Goal: Task Accomplishment & Management: Manage account settings

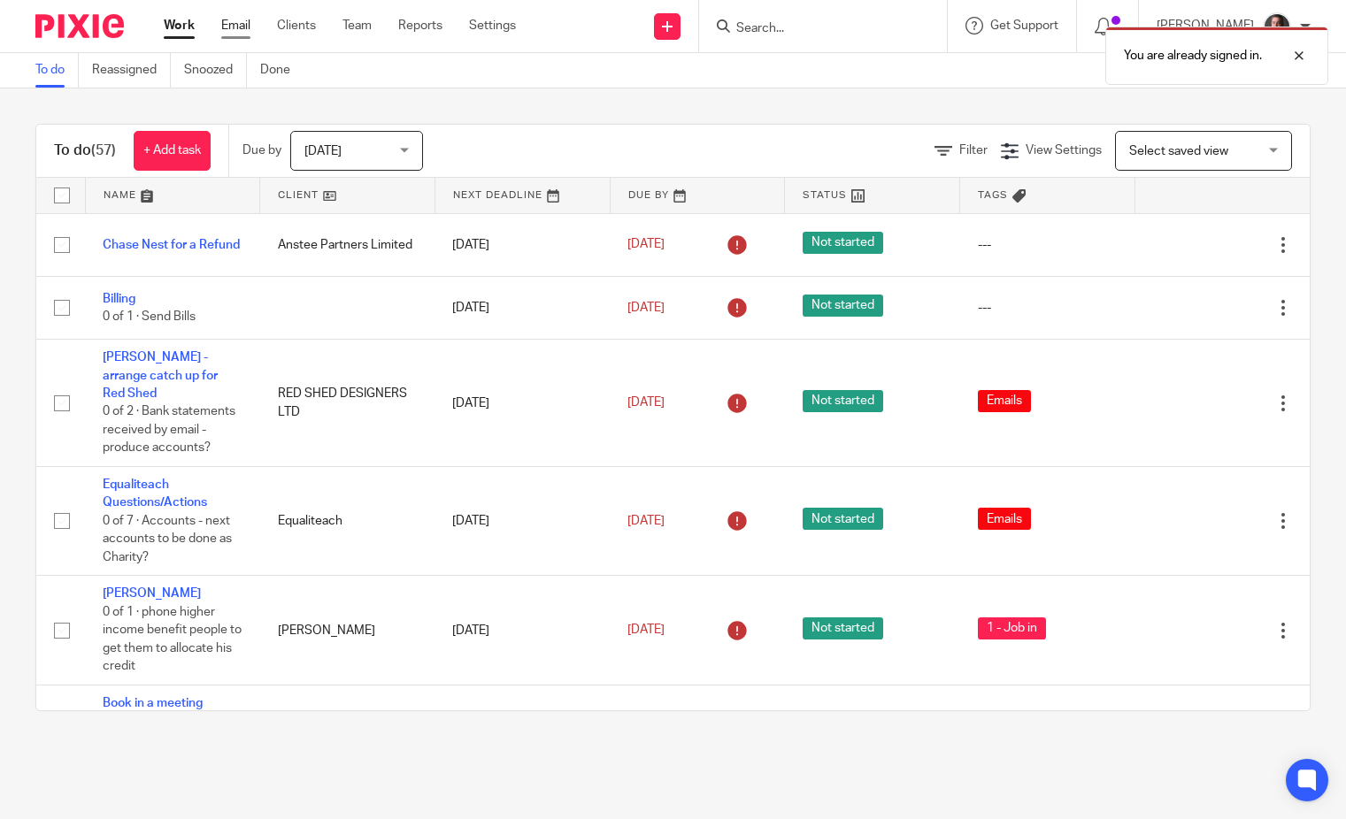
drag, startPoint x: 232, startPoint y: 21, endPoint x: 246, endPoint y: 28, distance: 15.8
click at [232, 21] on link "Email" at bounding box center [235, 26] width 29 height 18
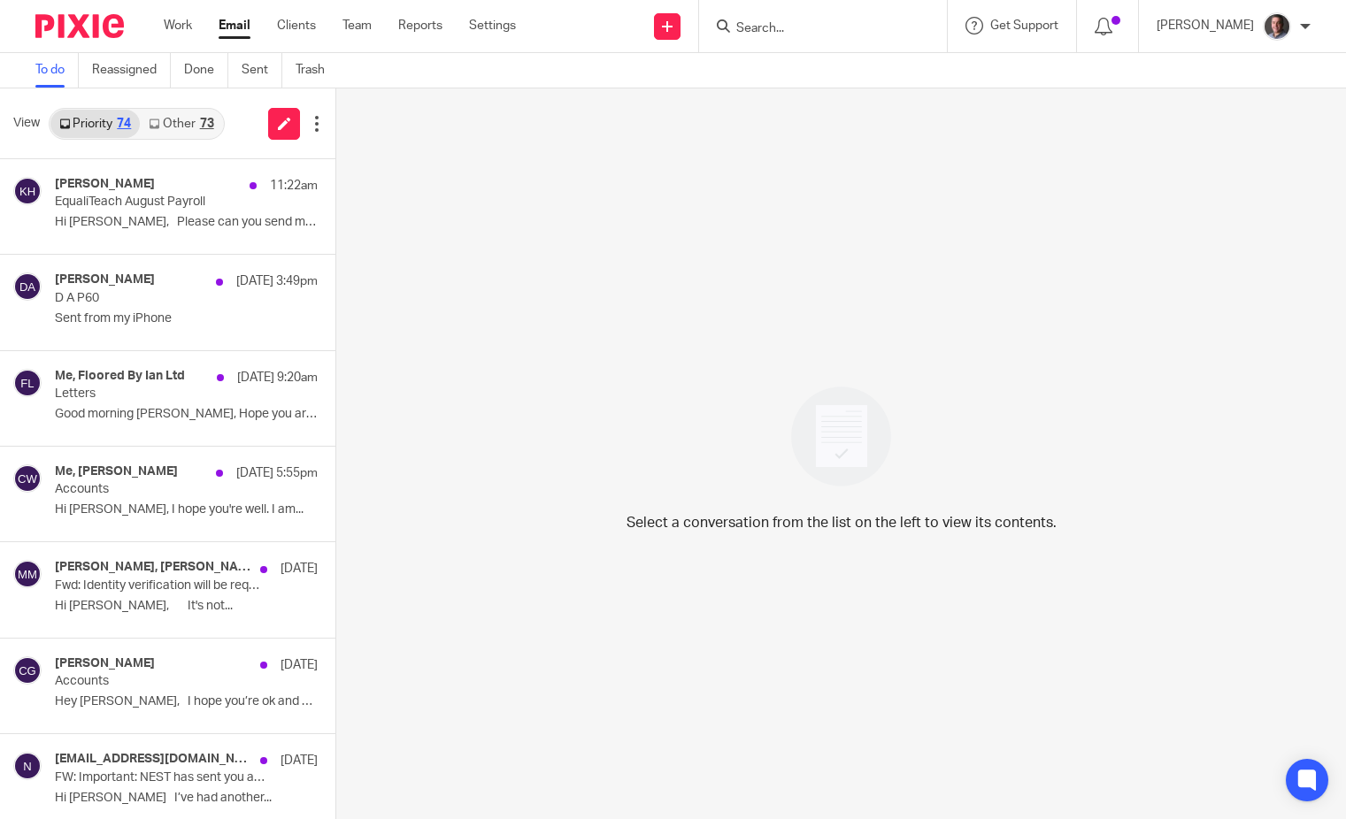
click at [206, 127] on div "73" at bounding box center [207, 124] width 14 height 12
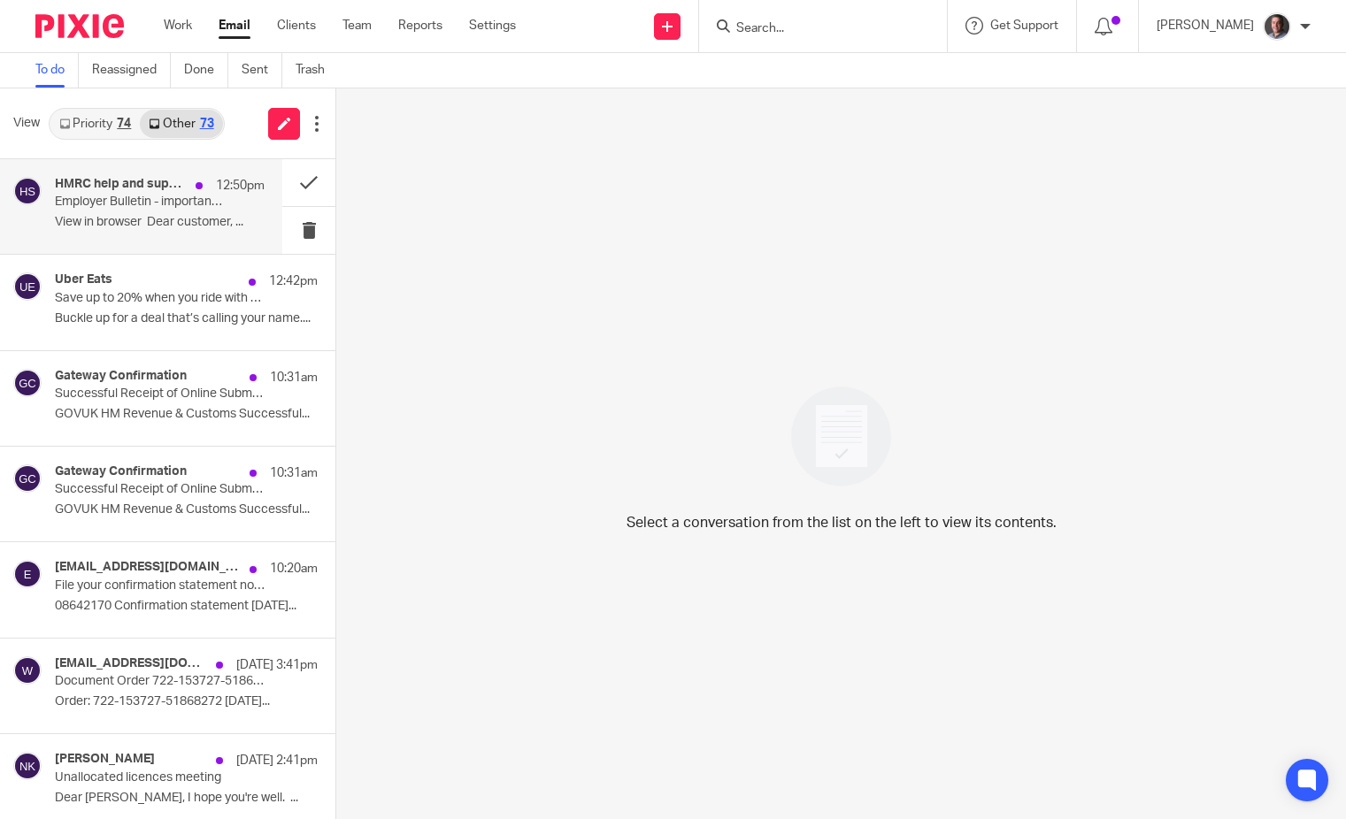
click at [171, 203] on p "Employer Bulletin - important information for employers" at bounding box center [139, 202] width 168 height 15
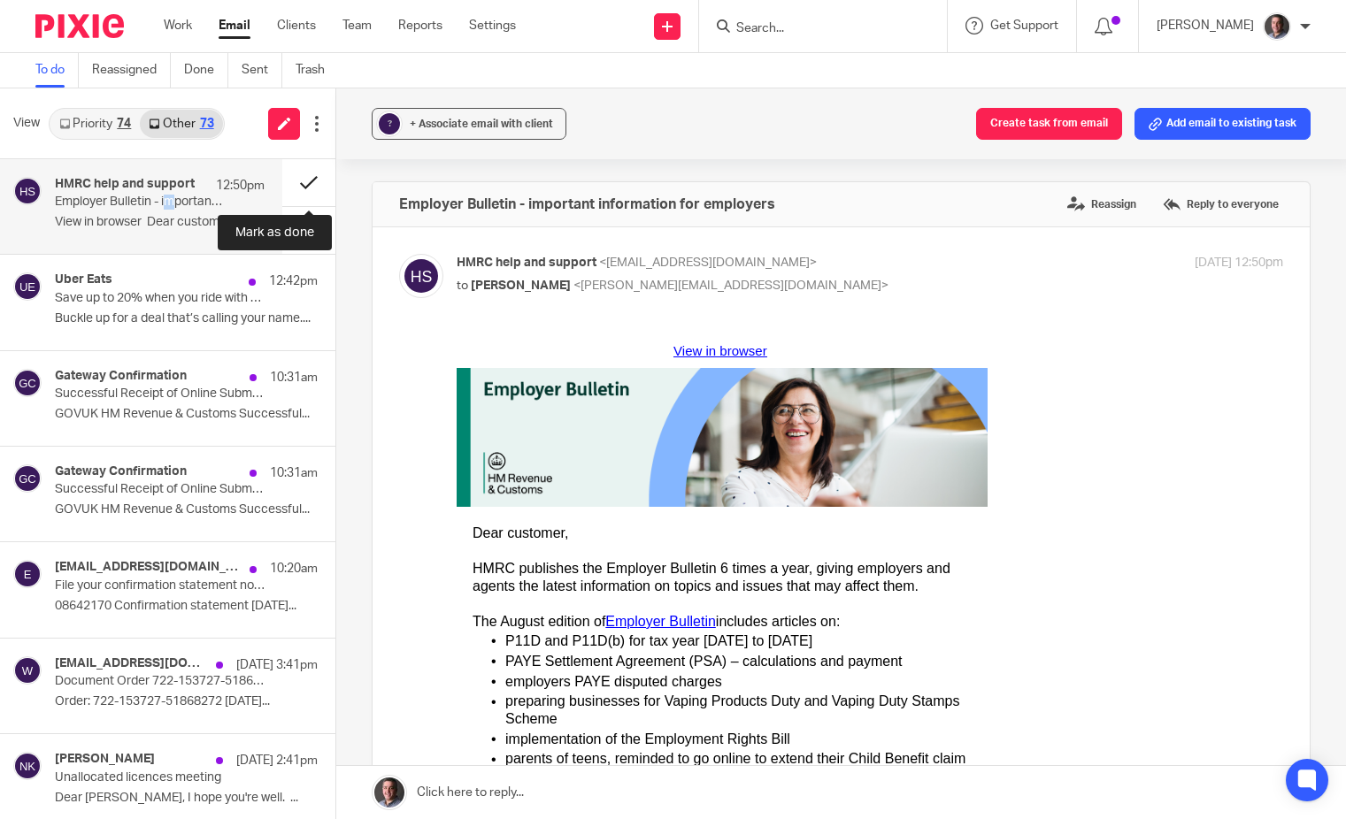
click at [306, 180] on button at bounding box center [308, 182] width 53 height 47
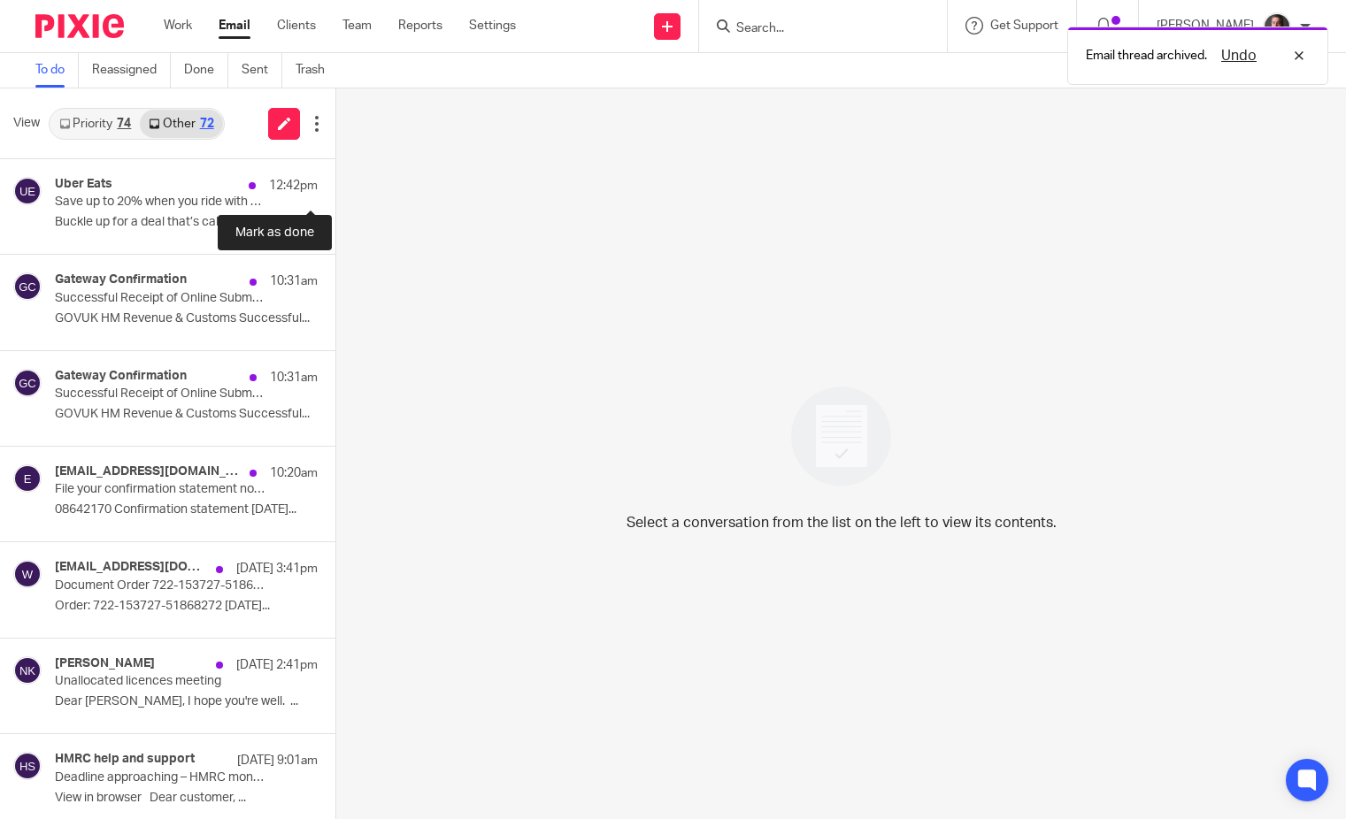
click at [335, 180] on button at bounding box center [342, 182] width 14 height 47
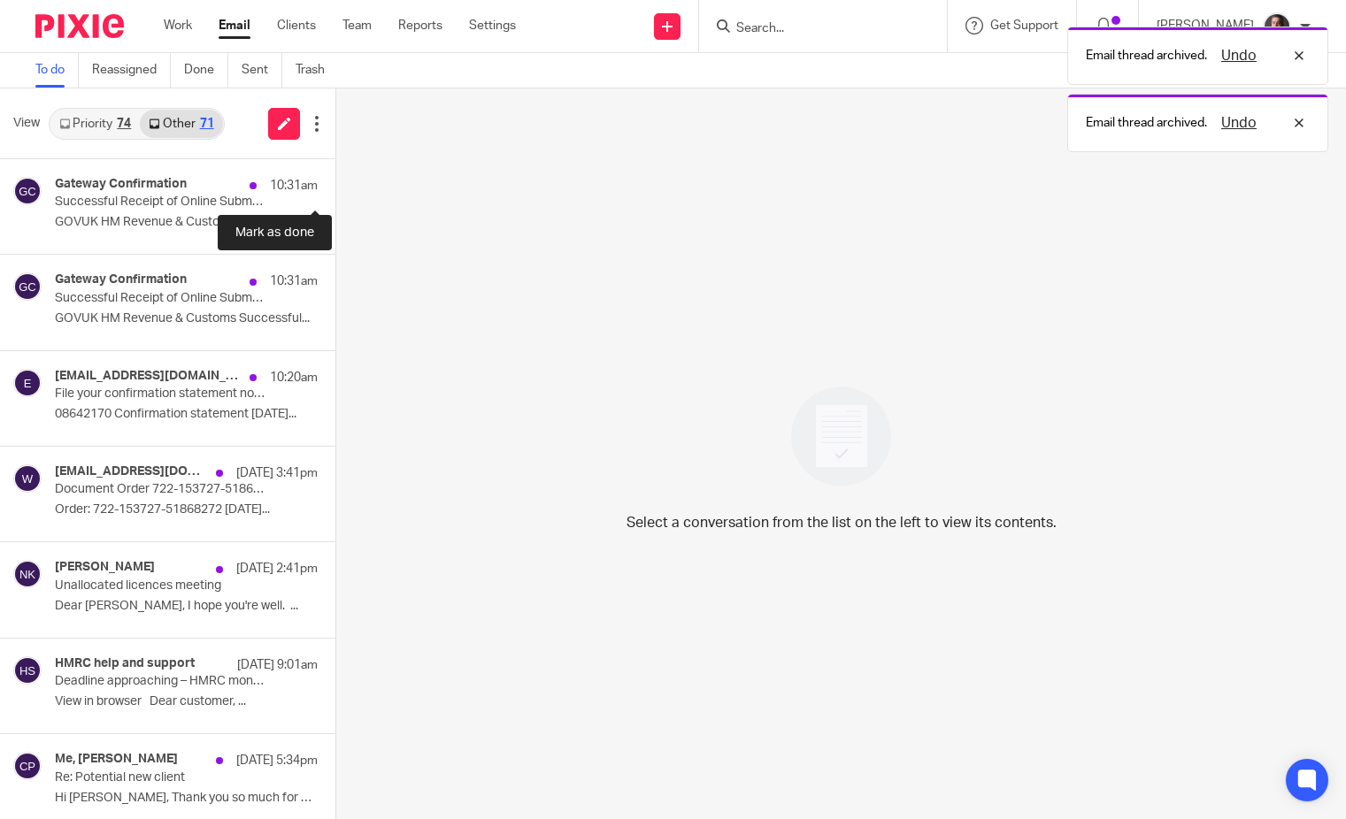
click at [335, 180] on button at bounding box center [342, 182] width 14 height 47
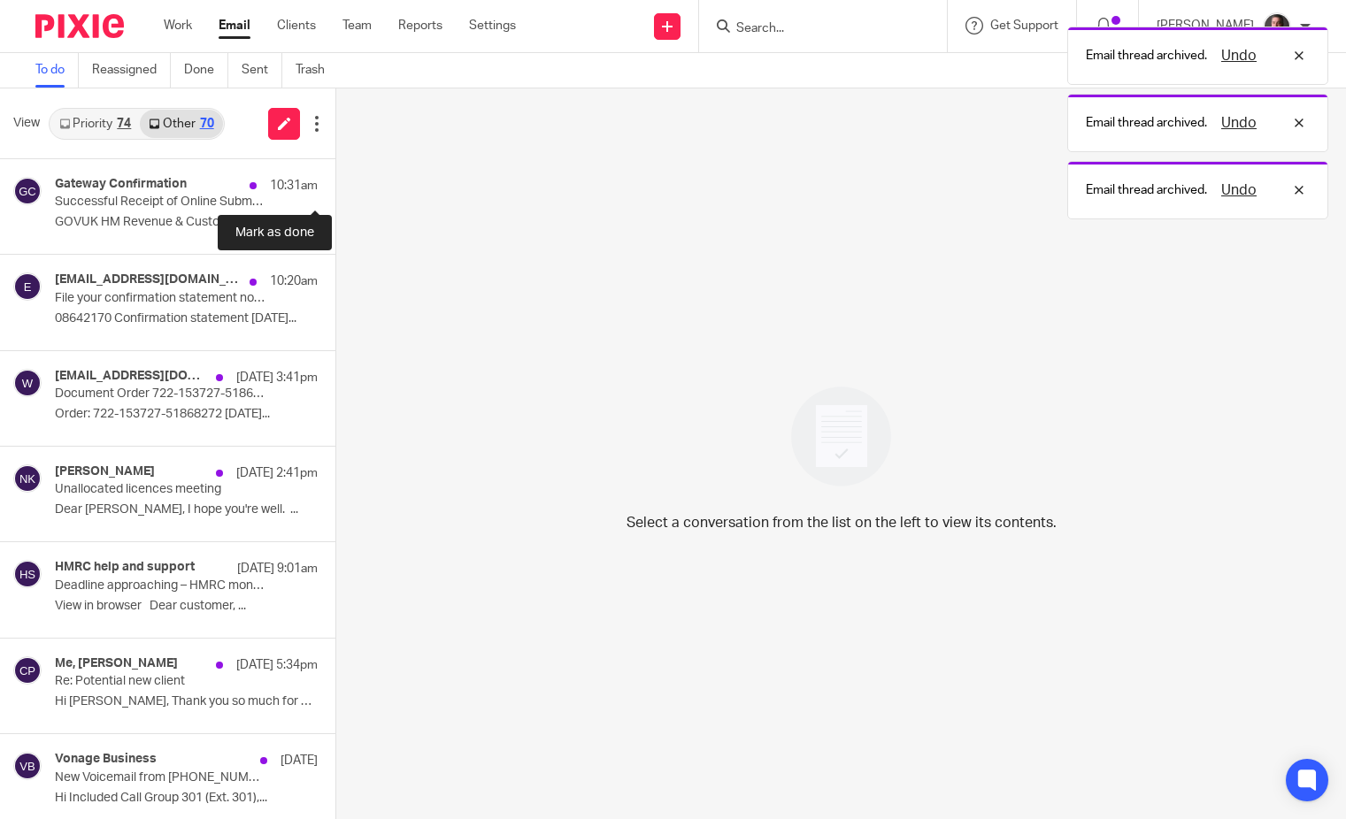
click at [335, 180] on button at bounding box center [342, 182] width 14 height 47
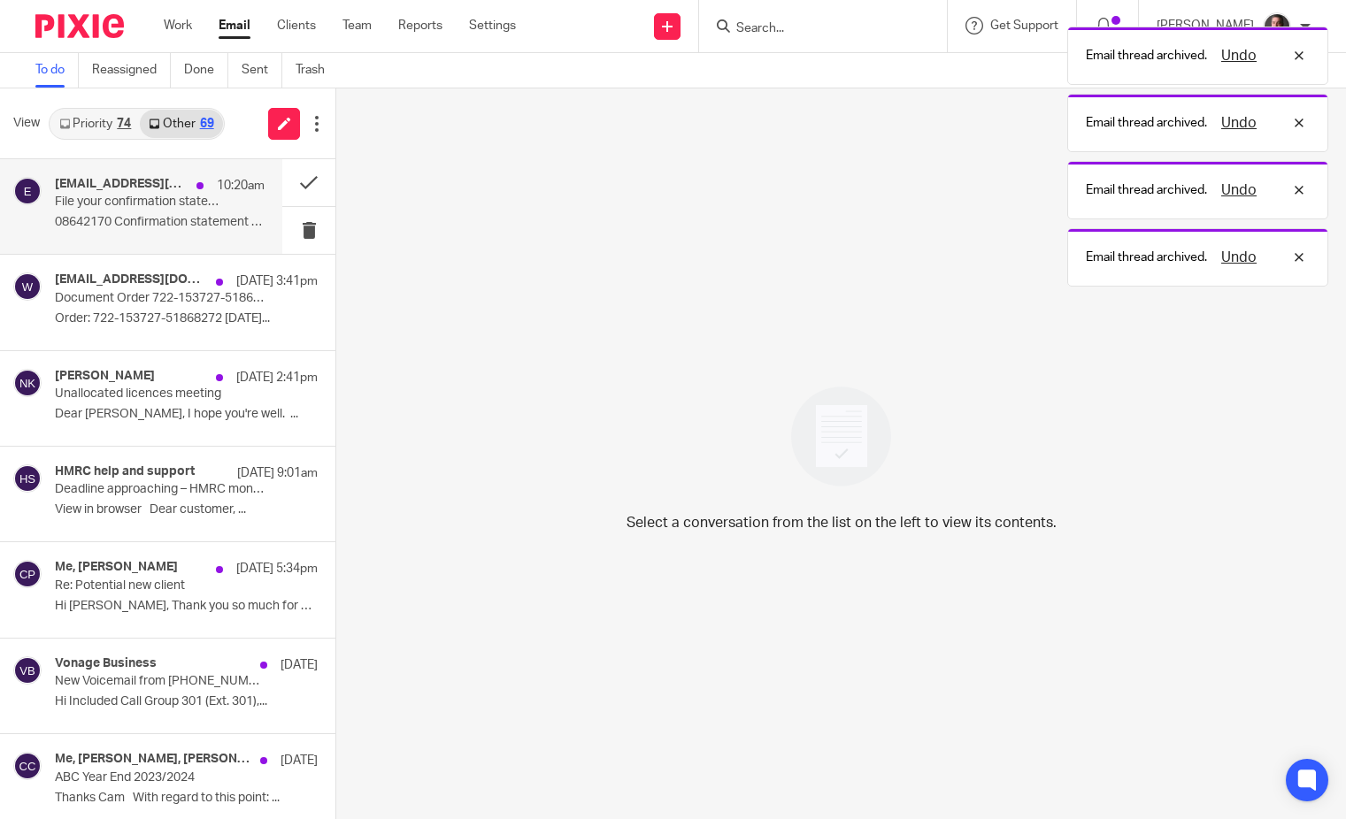
click at [151, 206] on p "File your confirmation statement now for [PERSON_NAME] CARPENTRY LIMITED 086421…" at bounding box center [139, 202] width 168 height 15
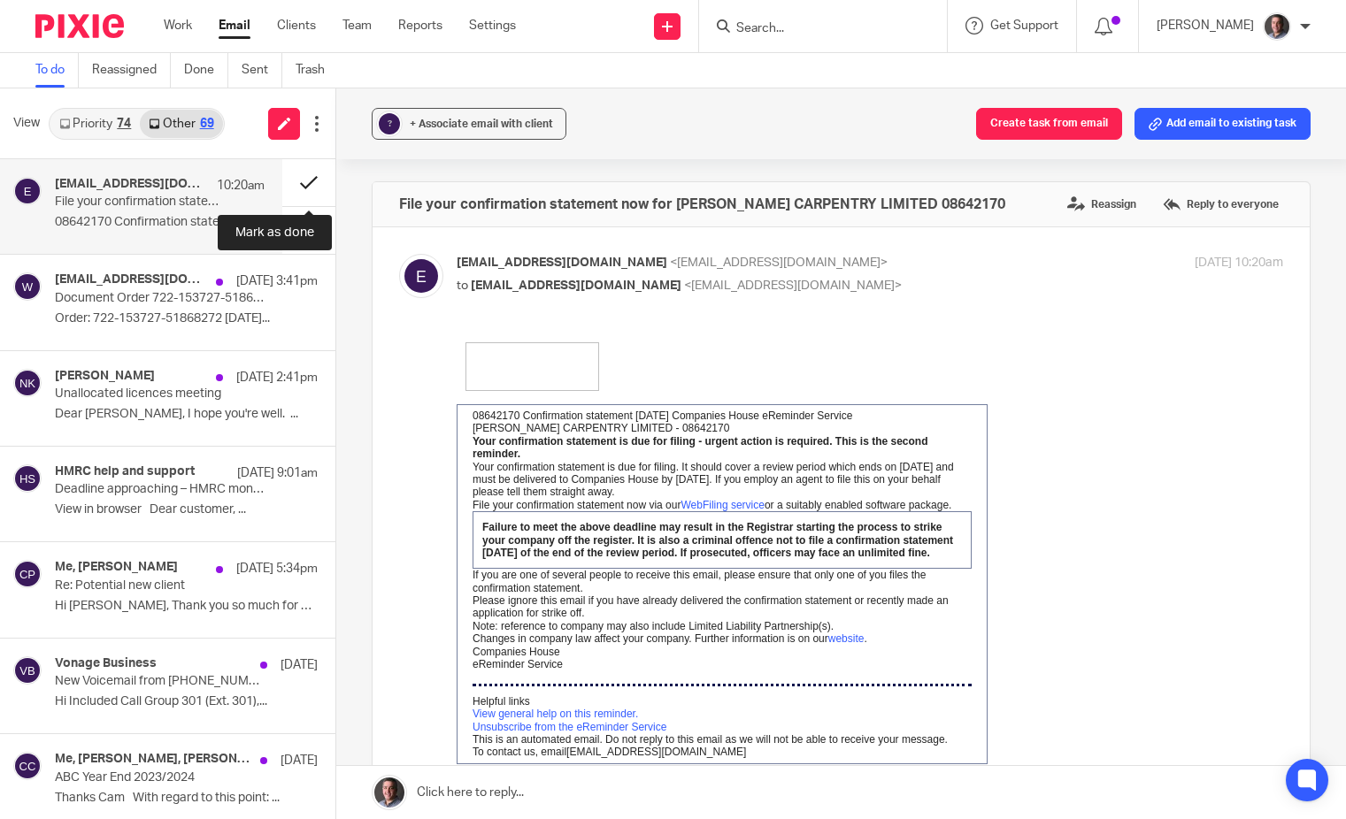
click at [303, 178] on button at bounding box center [308, 182] width 53 height 47
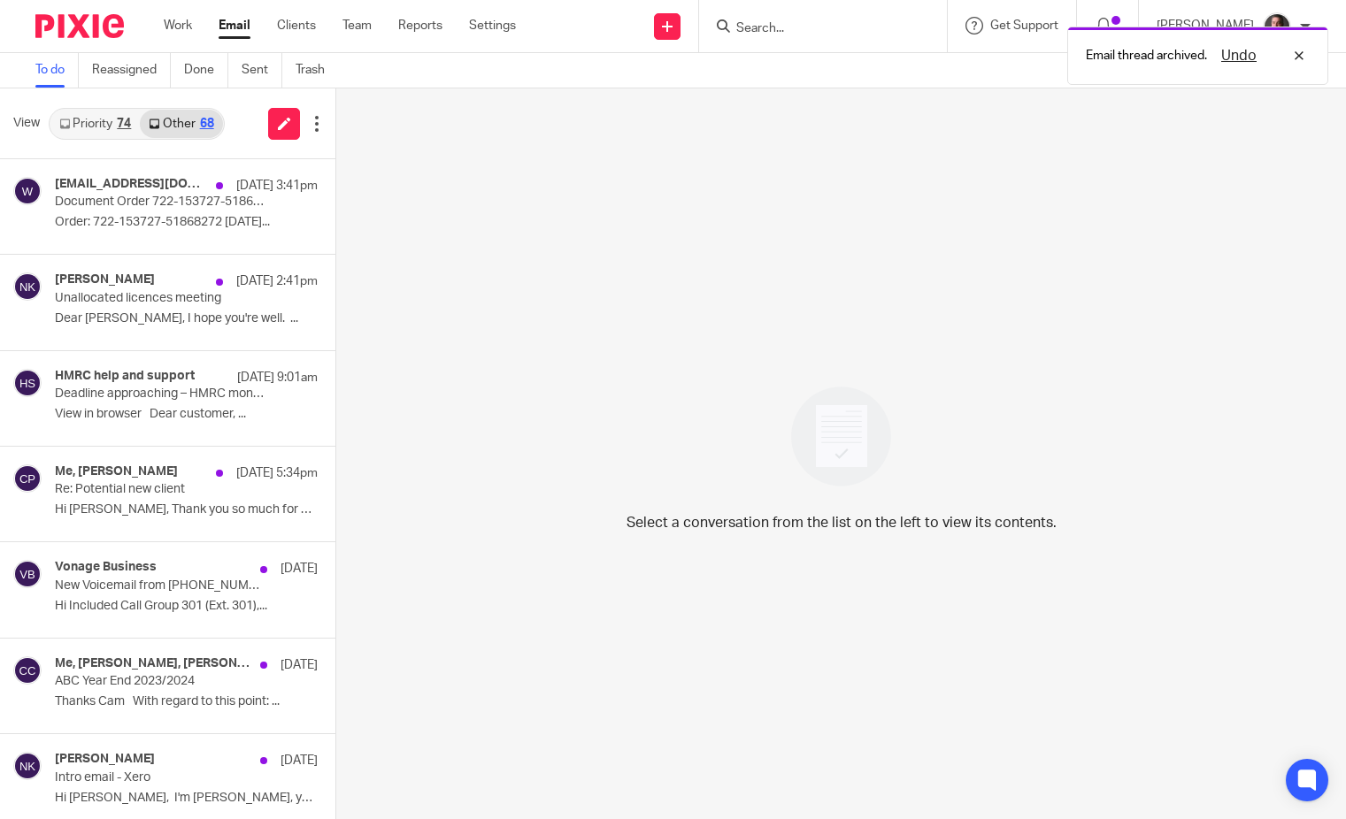
click at [96, 120] on link "Priority 74" at bounding box center [94, 124] width 89 height 28
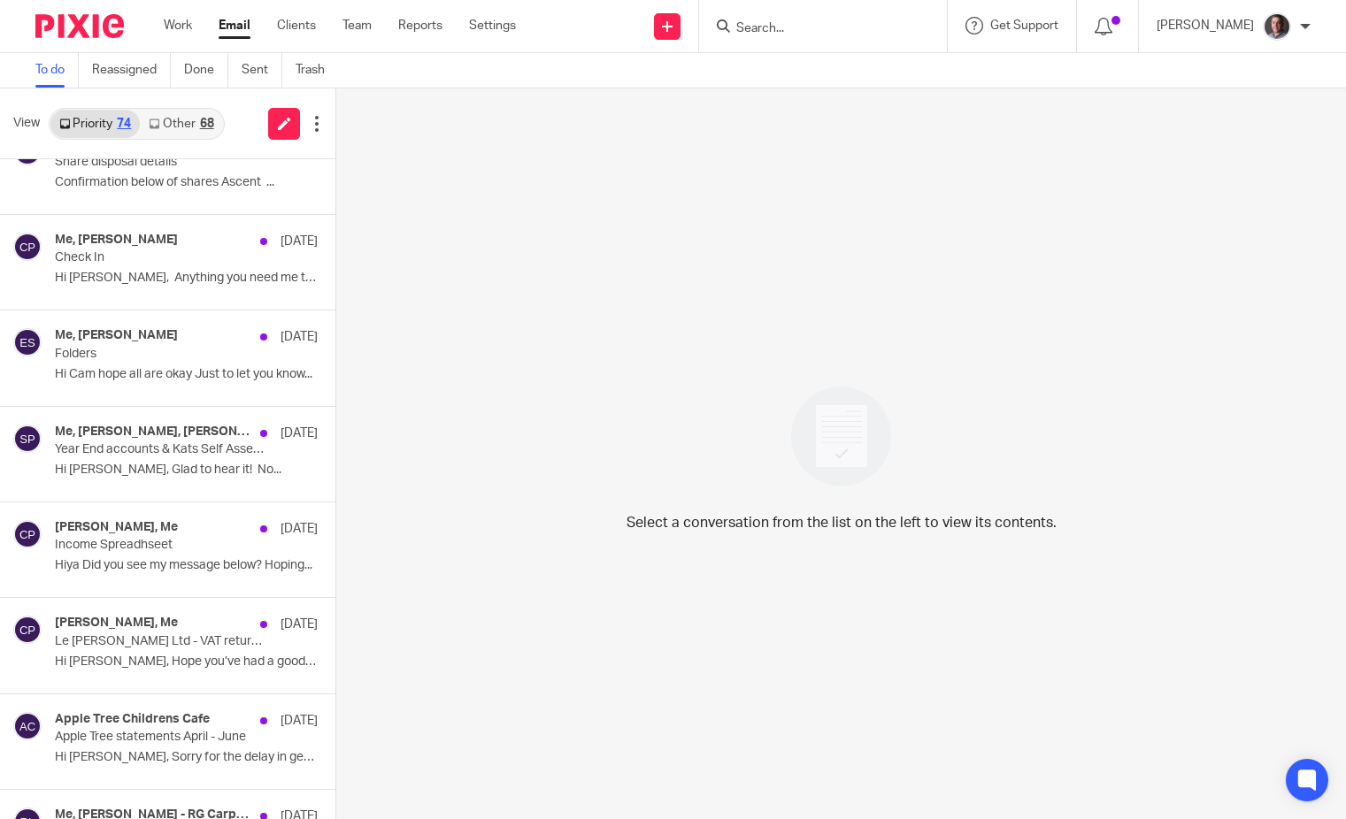
scroll to position [752, 0]
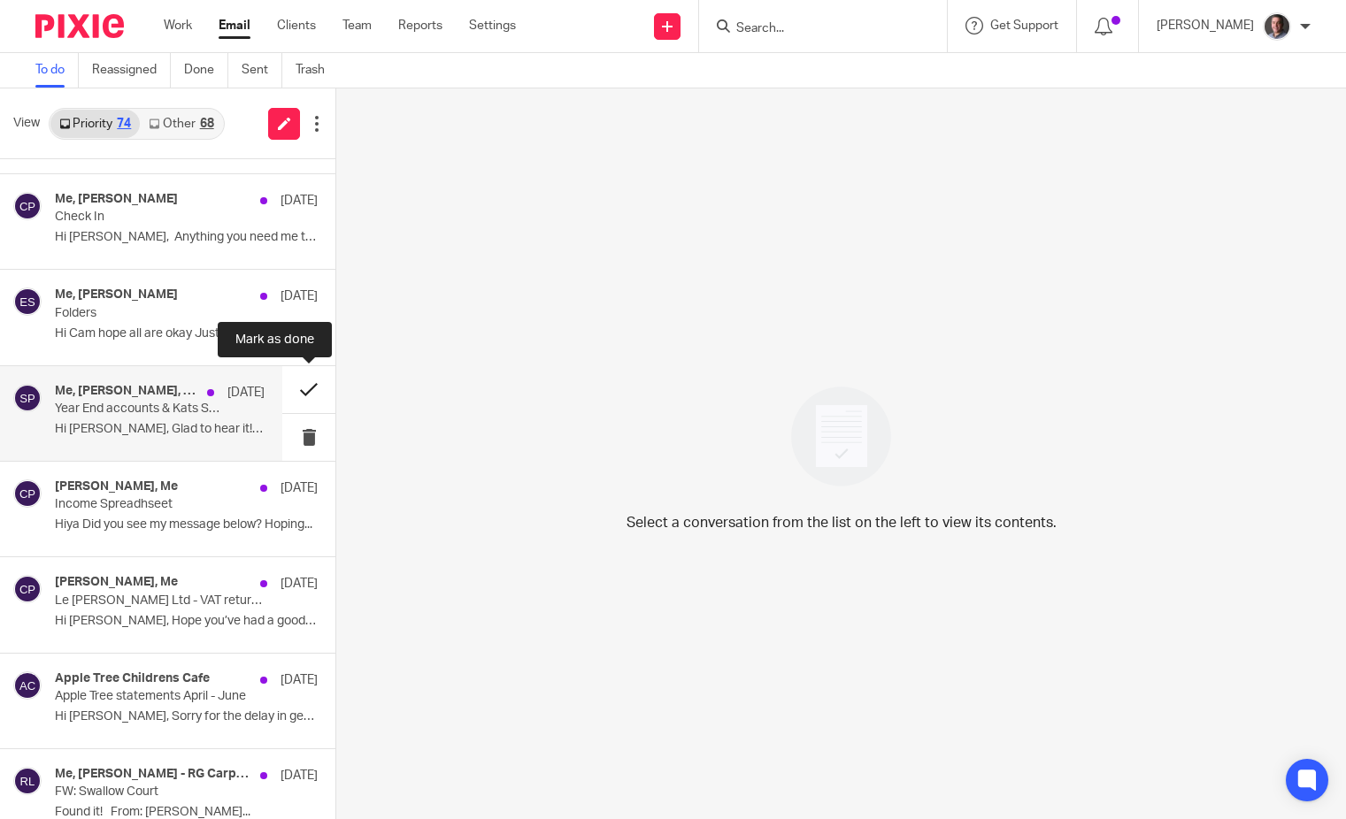
click at [301, 387] on button at bounding box center [308, 389] width 53 height 47
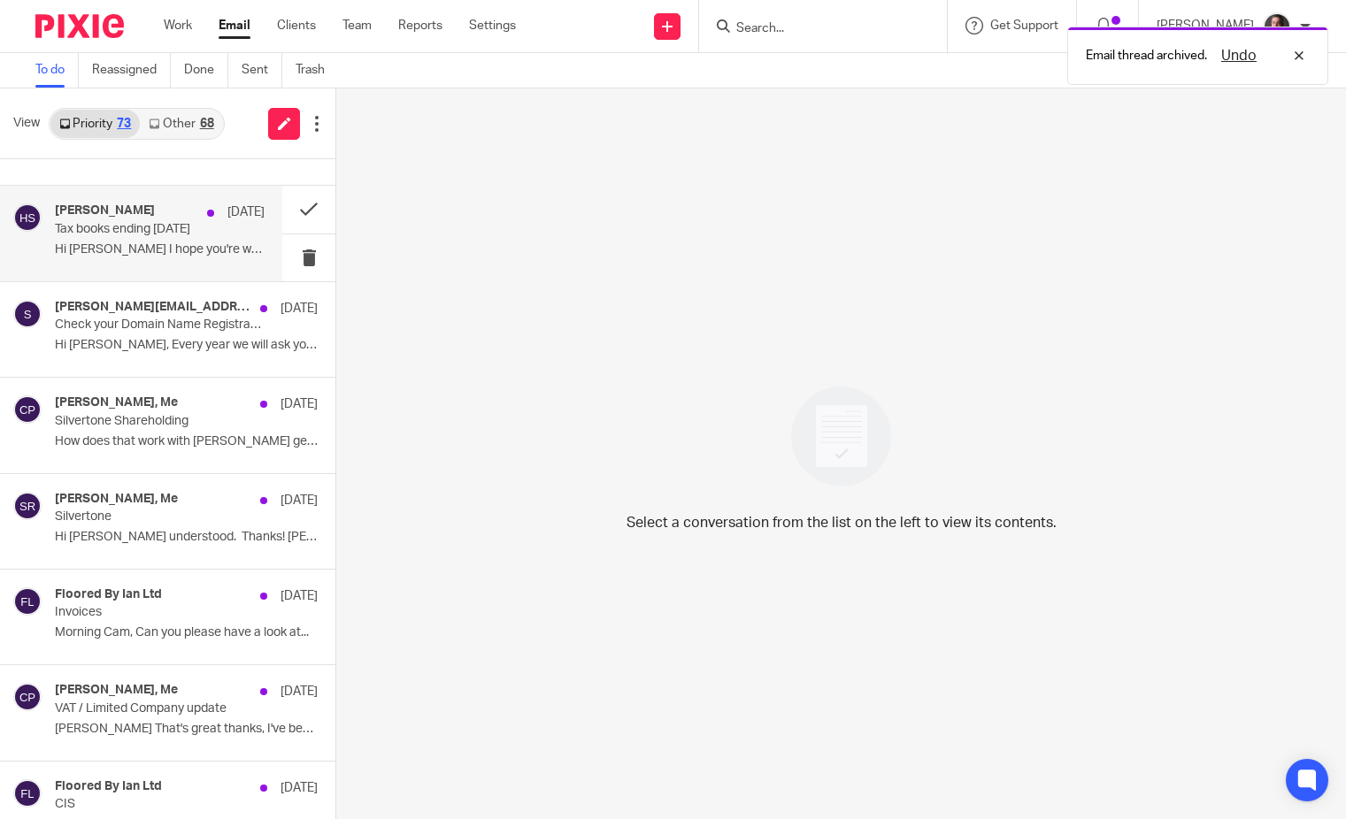
scroll to position [1700, 0]
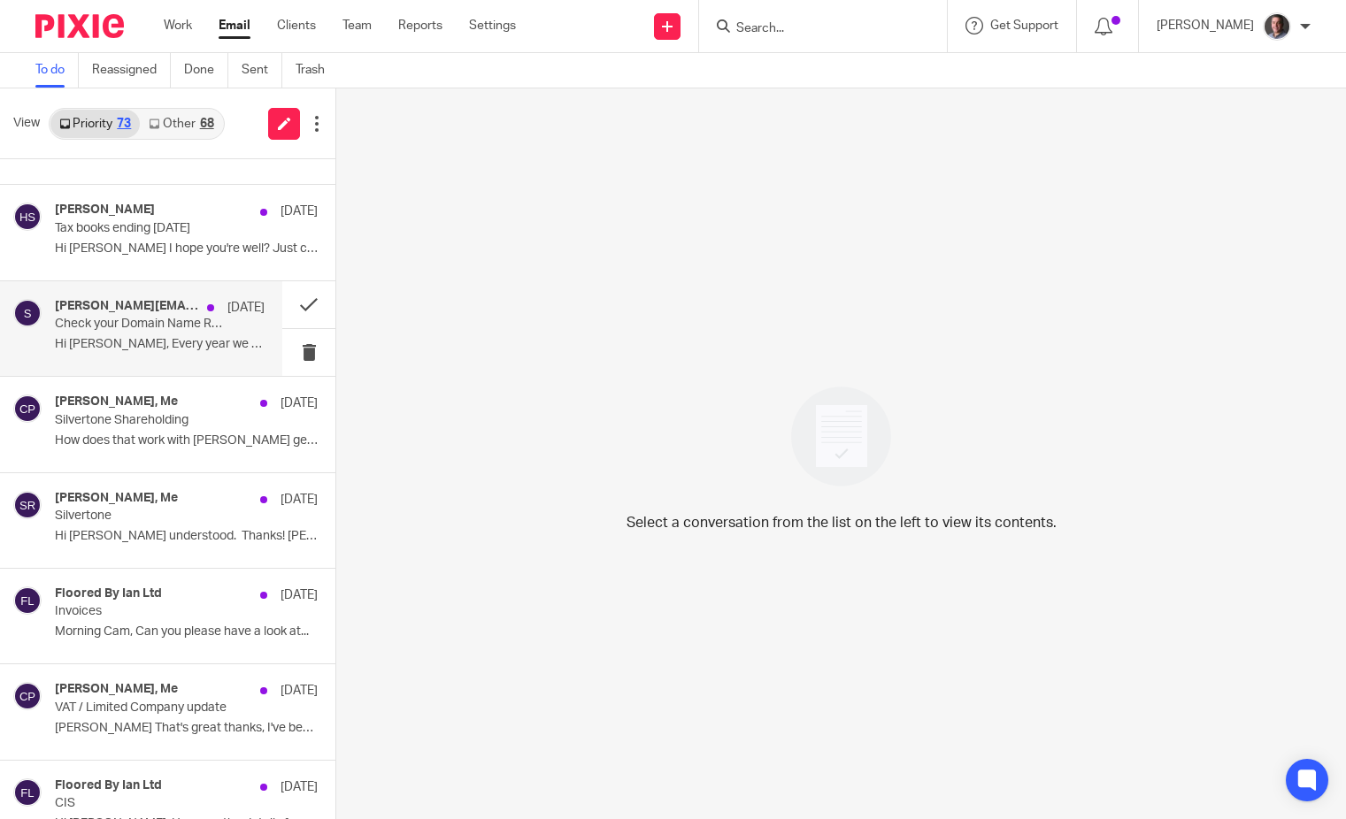
click at [140, 322] on p "Check your Domain Name Registrant details are correct for [DOMAIN_NAME]" at bounding box center [139, 324] width 168 height 15
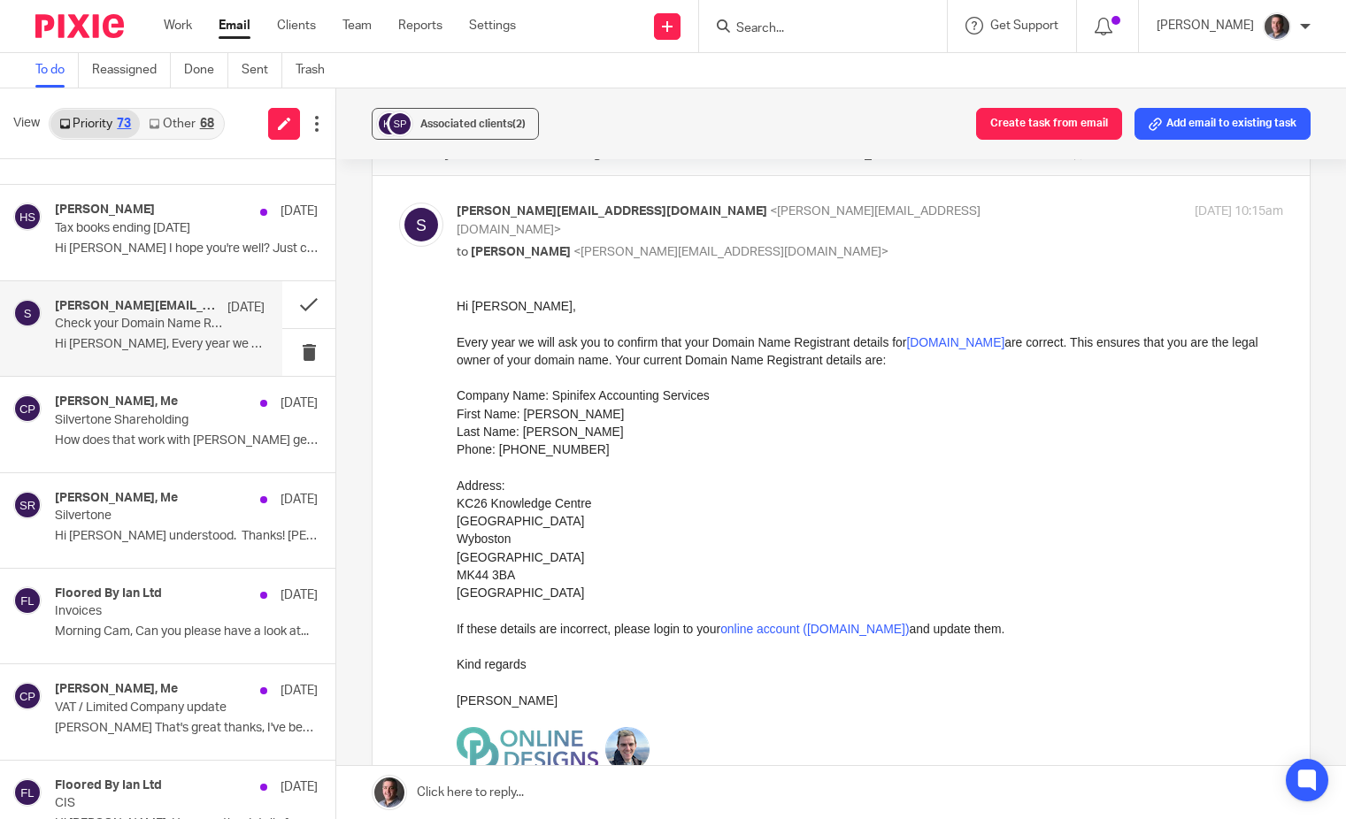
scroll to position [0, 0]
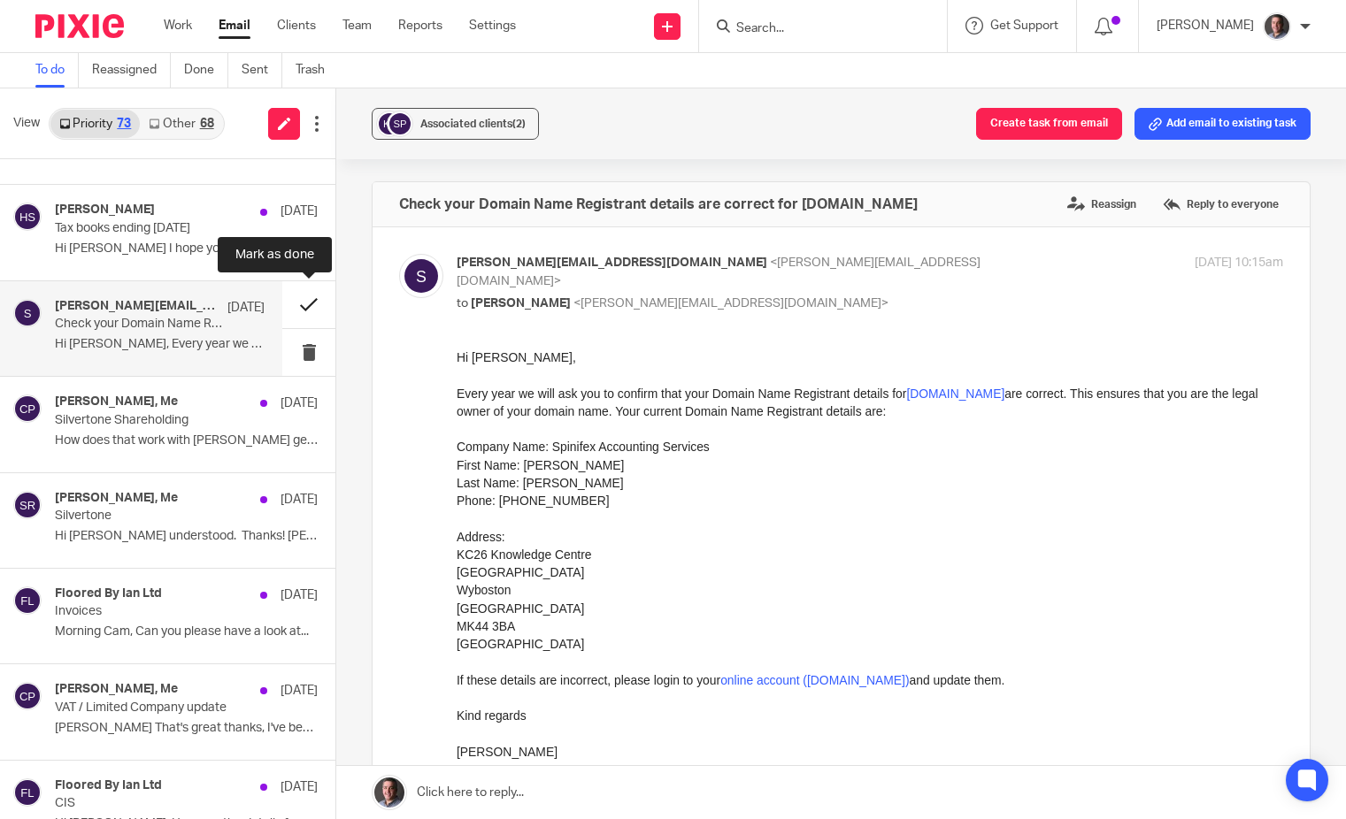
click at [305, 303] on button at bounding box center [308, 304] width 53 height 47
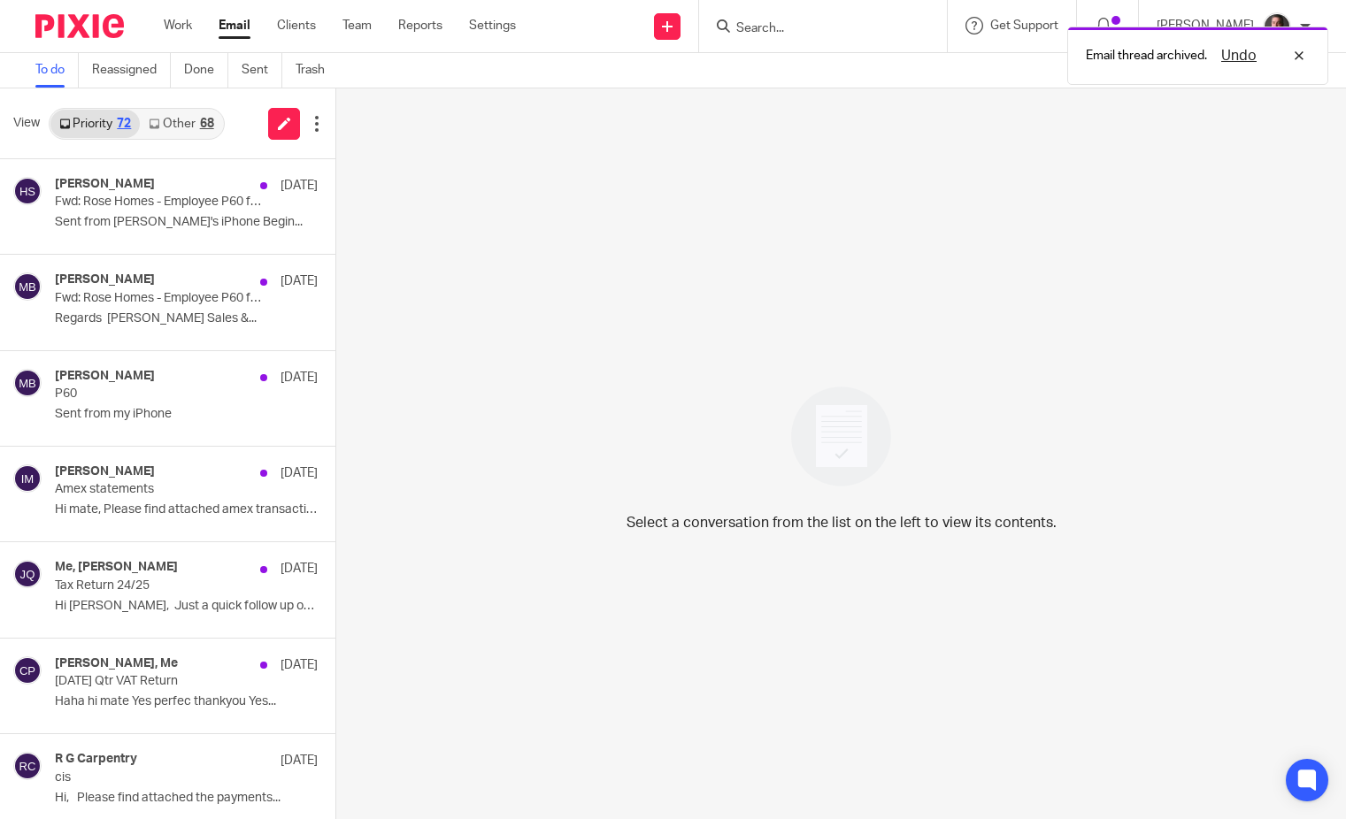
scroll to position [2393, 0]
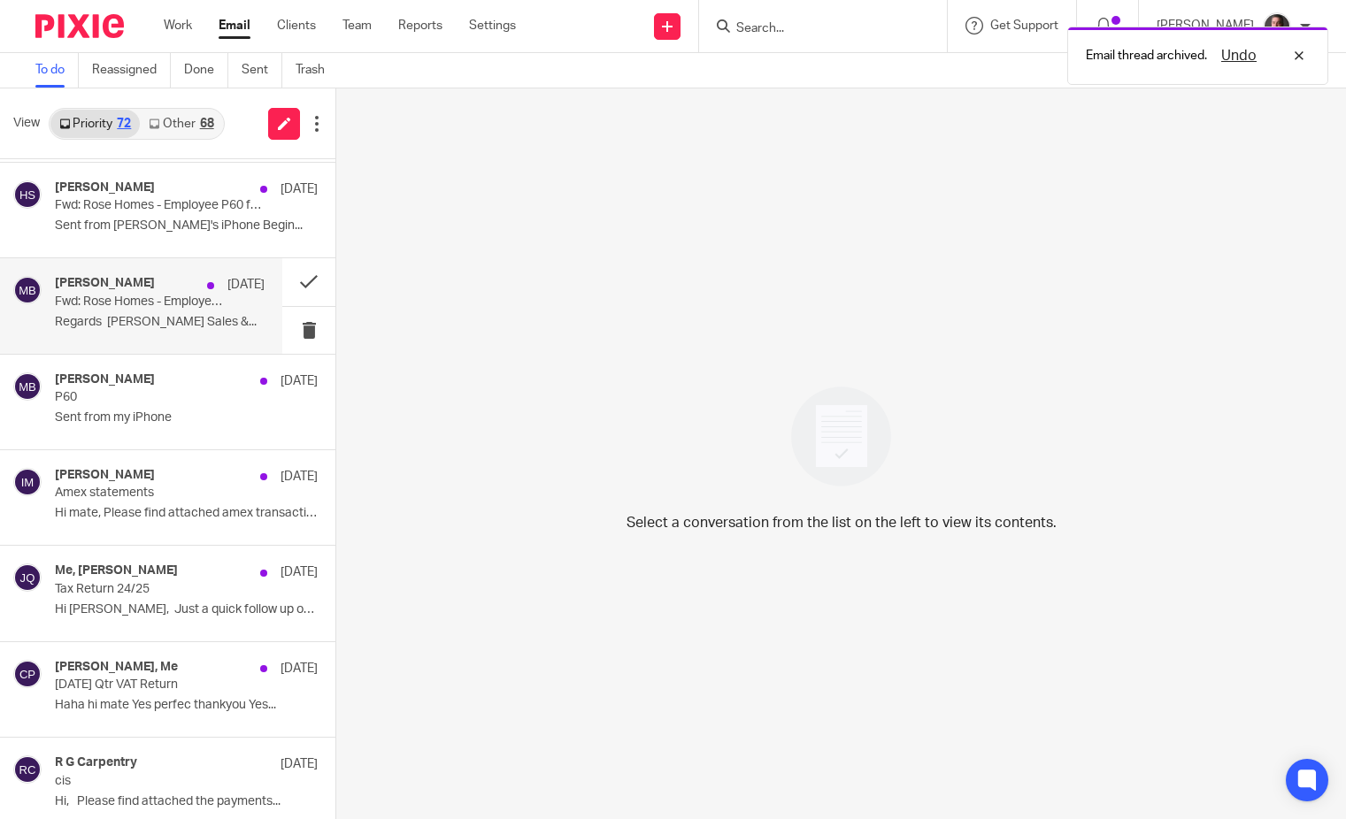
click at [191, 303] on p "Fwd: Rose Homes - Employee P60 for Tax Year Ending [DATE]" at bounding box center [139, 302] width 168 height 15
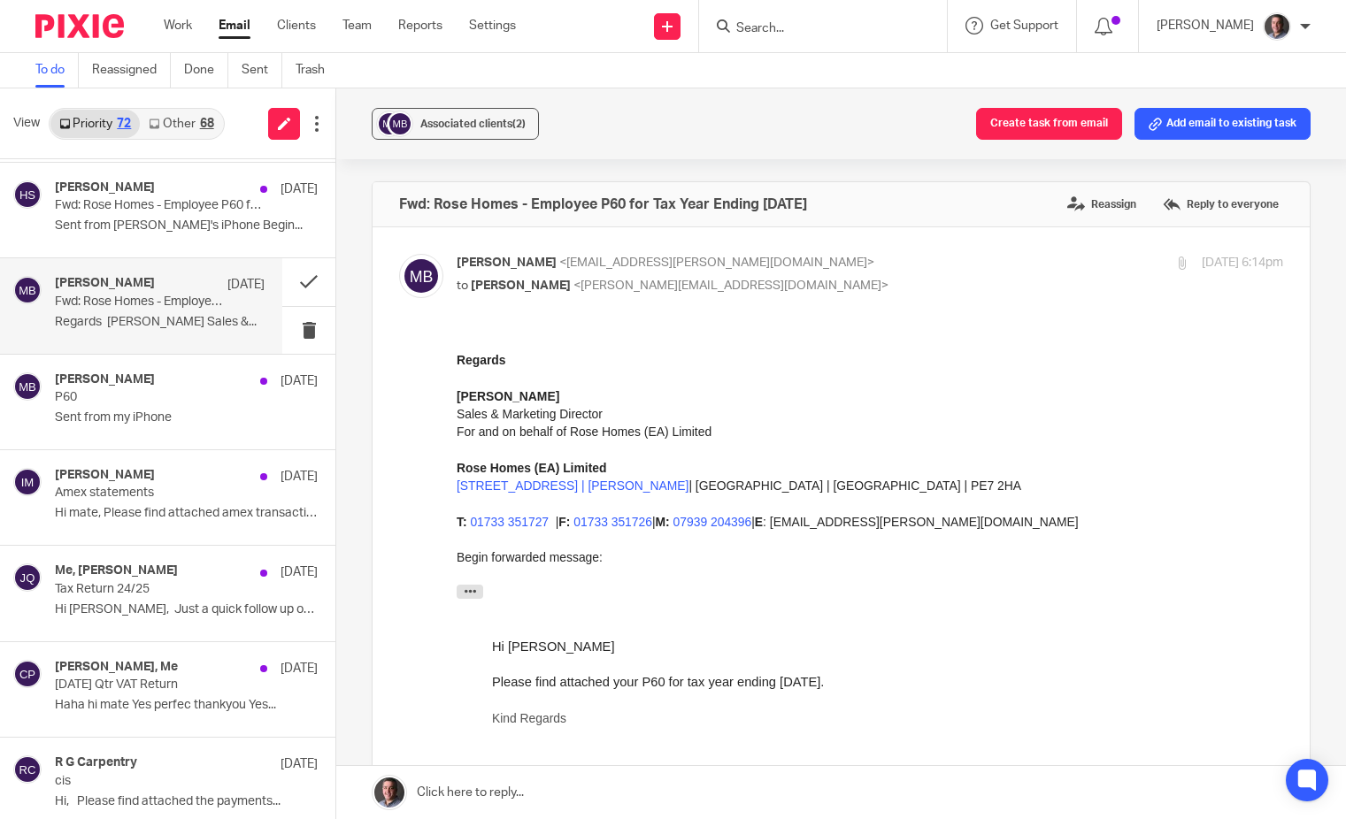
scroll to position [0, 0]
click at [309, 276] on button at bounding box center [308, 281] width 53 height 47
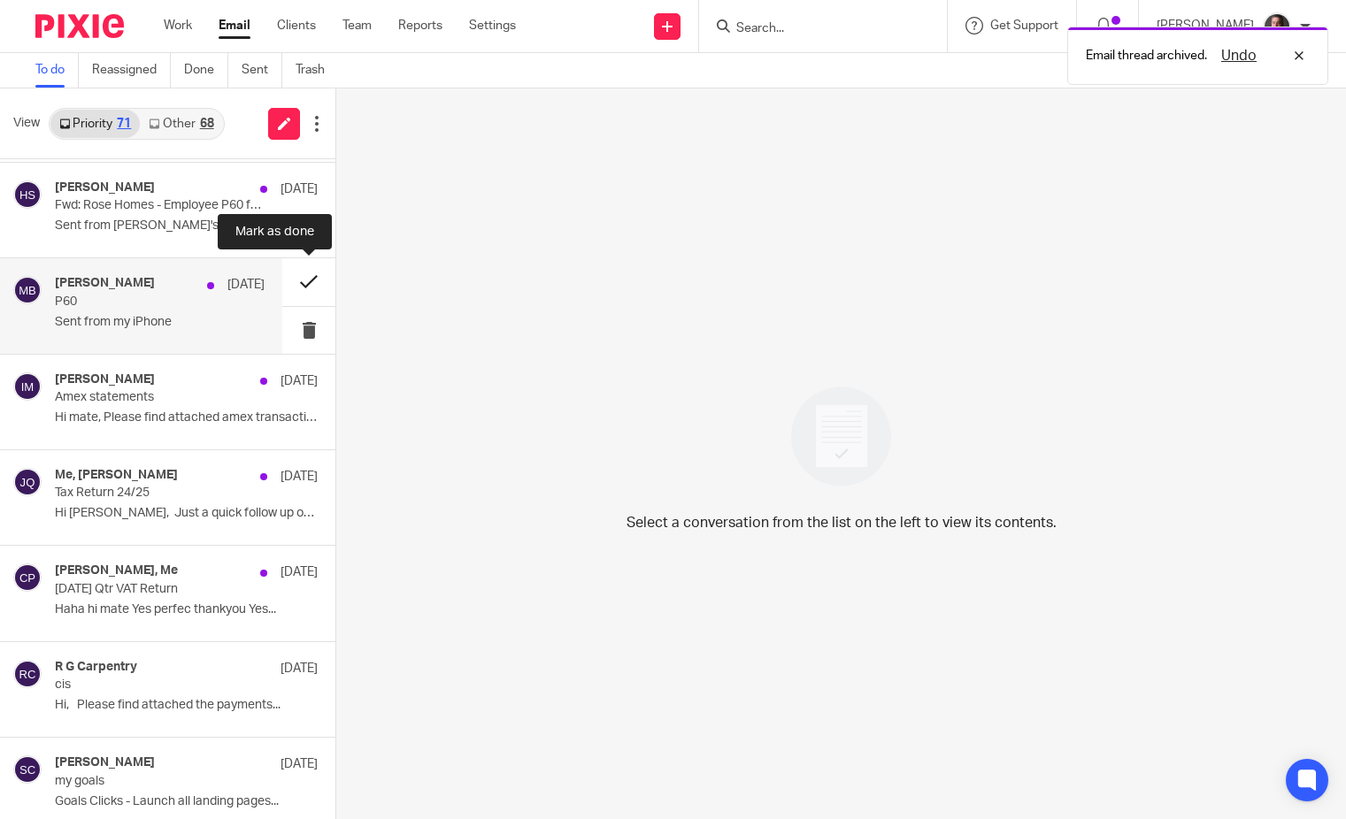
click at [309, 277] on button at bounding box center [308, 281] width 53 height 47
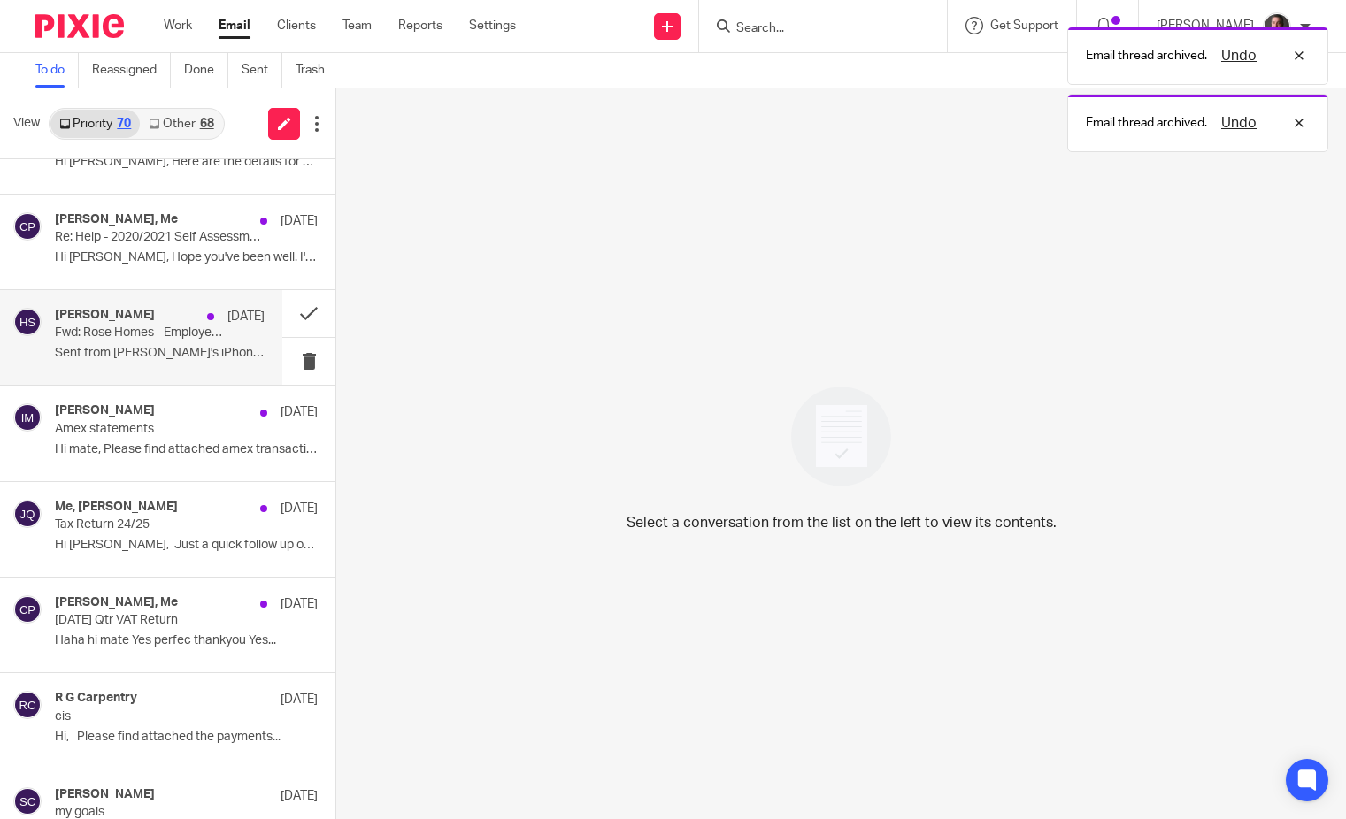
scroll to position [2251, 0]
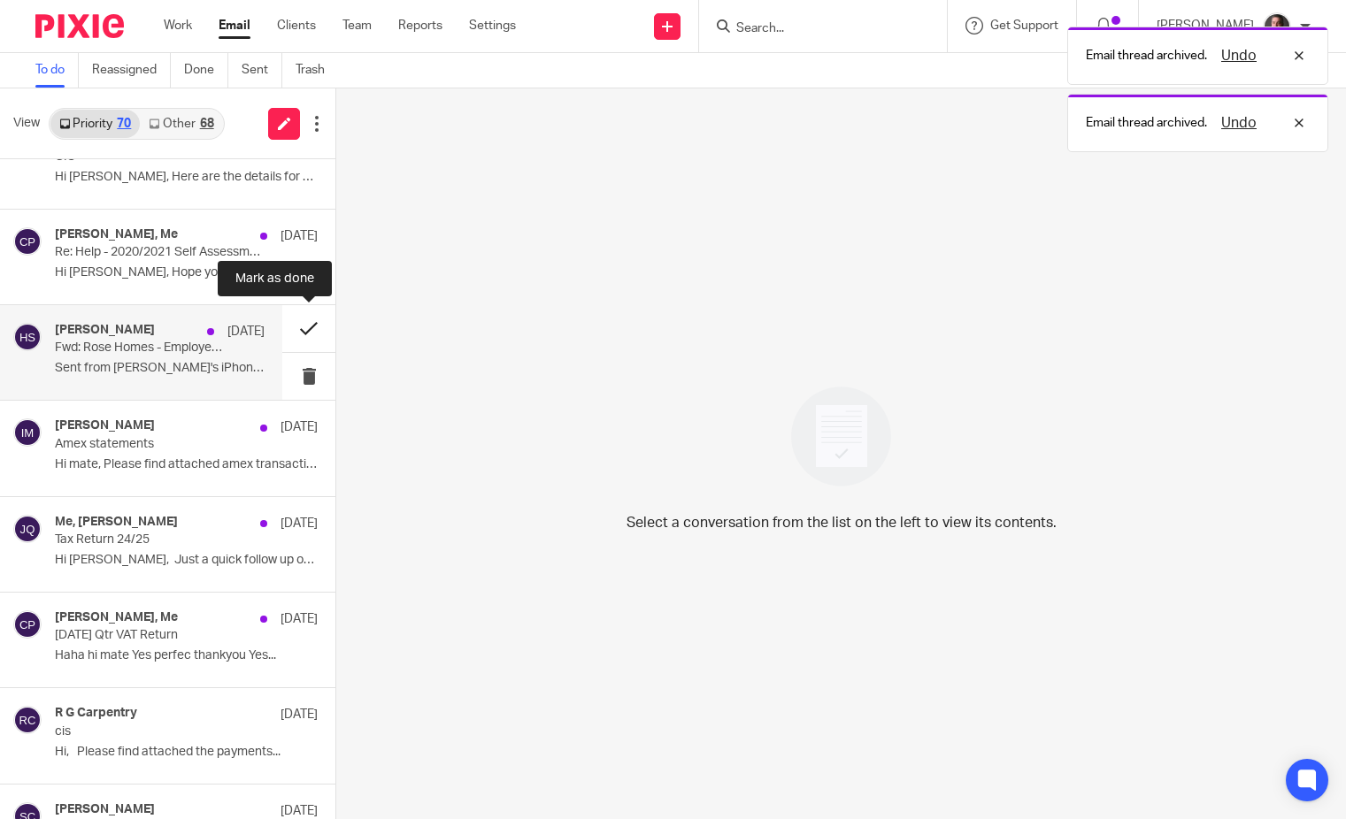
click at [309, 327] on button at bounding box center [308, 328] width 53 height 47
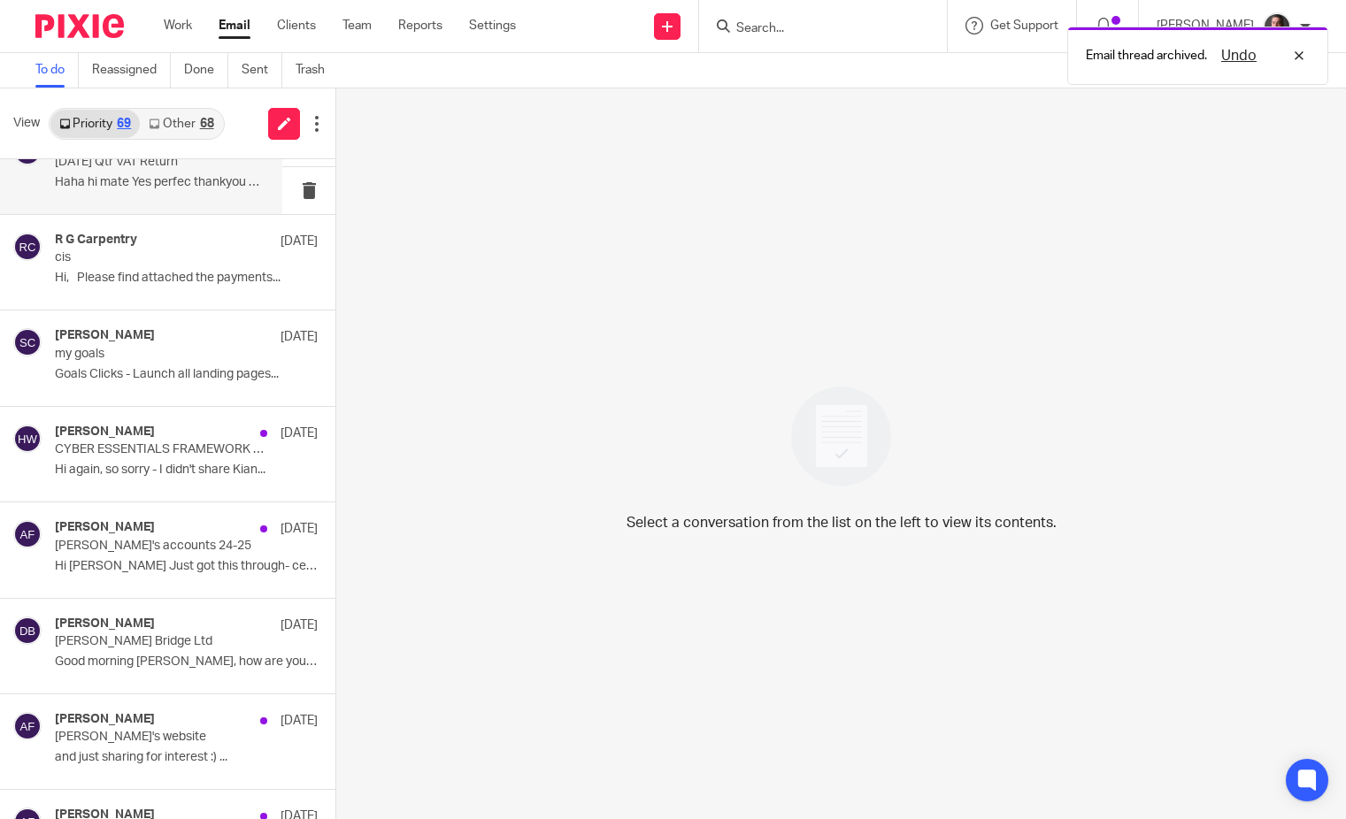
scroll to position [2626, 0]
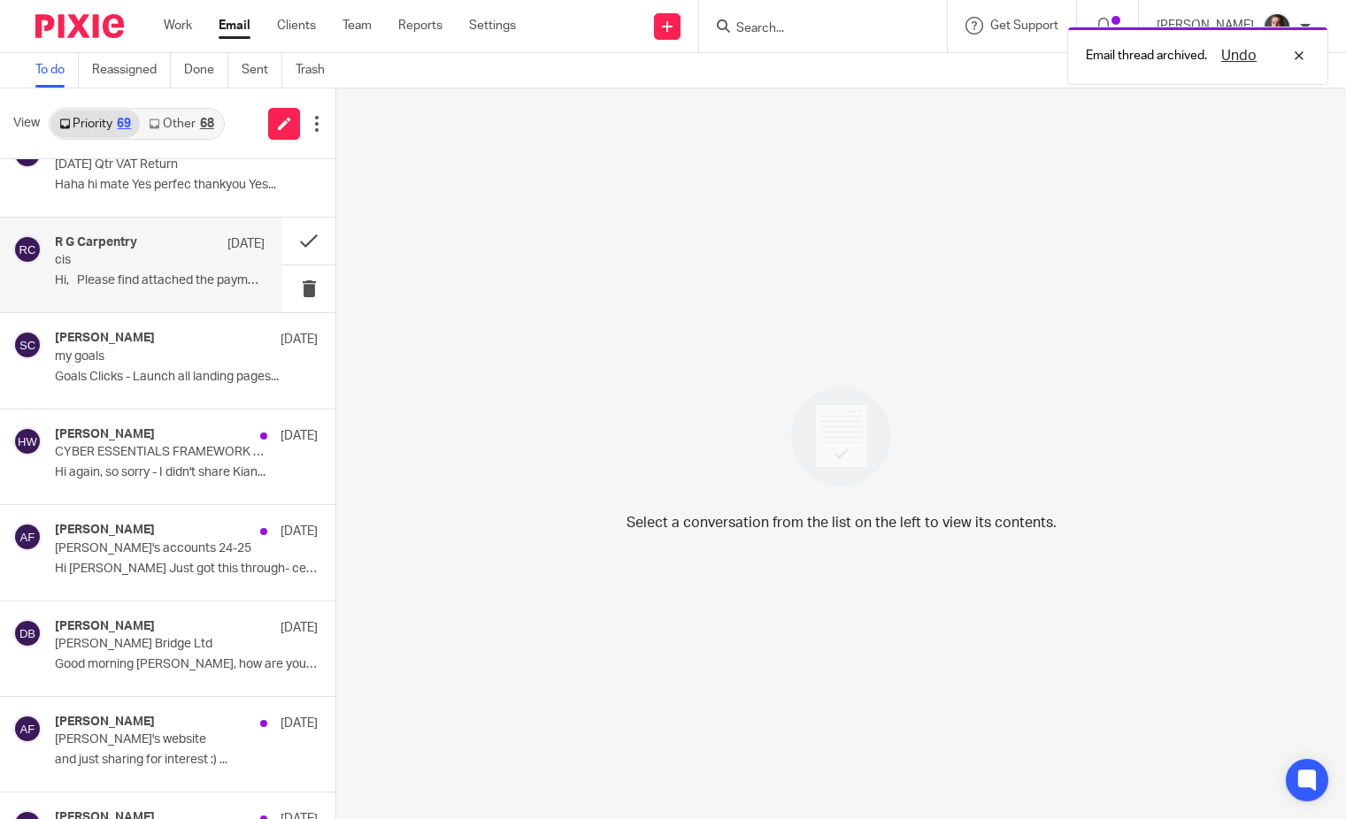
click at [172, 258] on p "cis" at bounding box center [139, 260] width 168 height 15
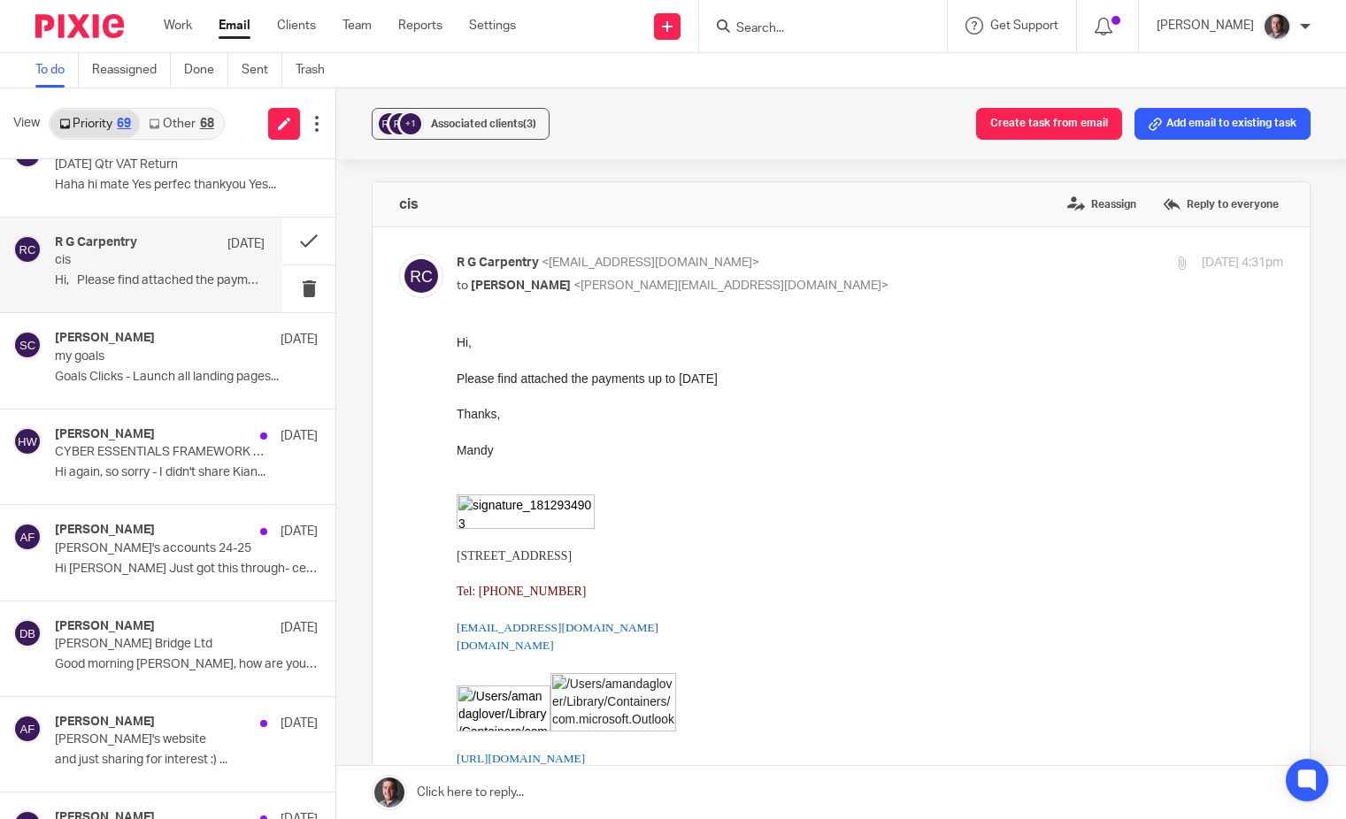
scroll to position [0, 0]
click at [303, 238] on button at bounding box center [308, 241] width 53 height 47
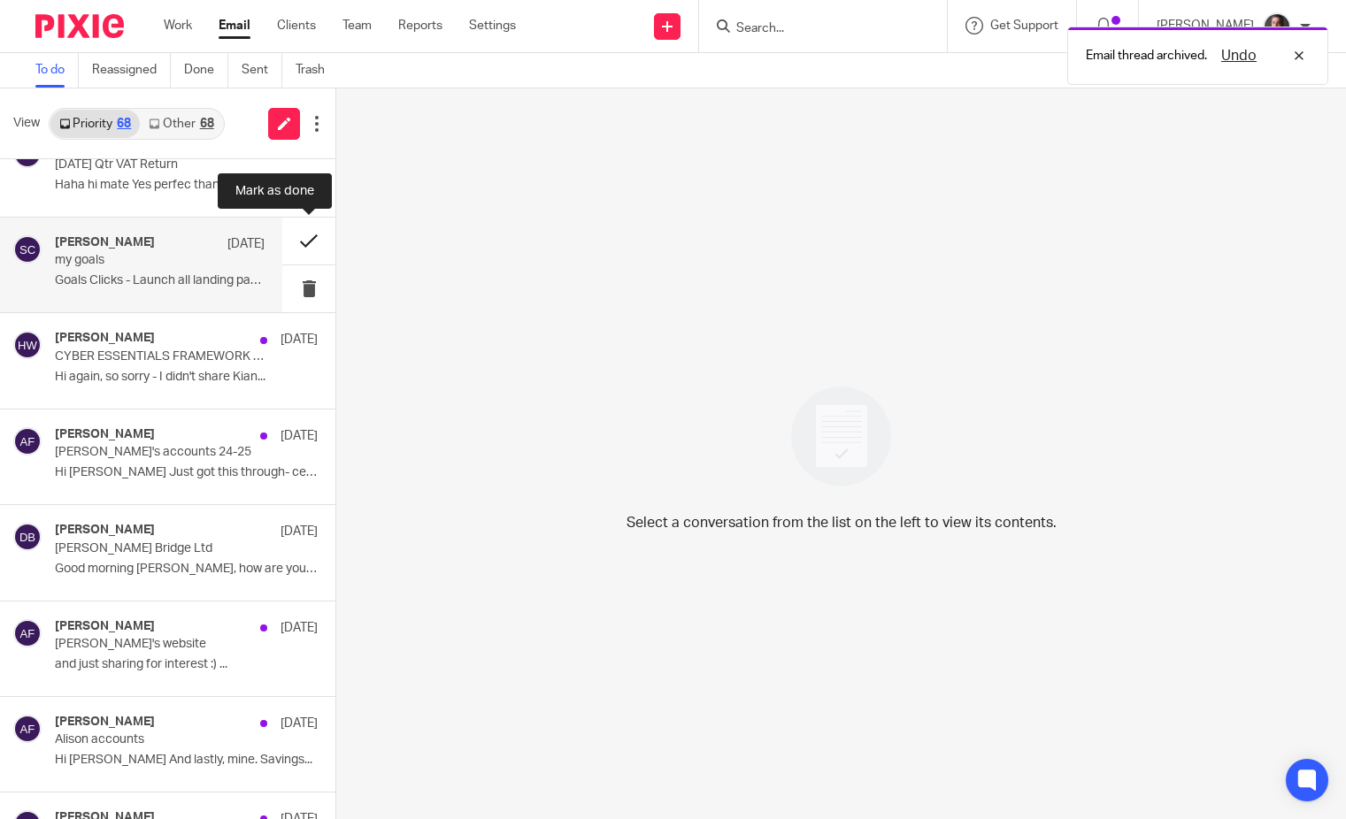
click at [308, 240] on button at bounding box center [308, 241] width 53 height 47
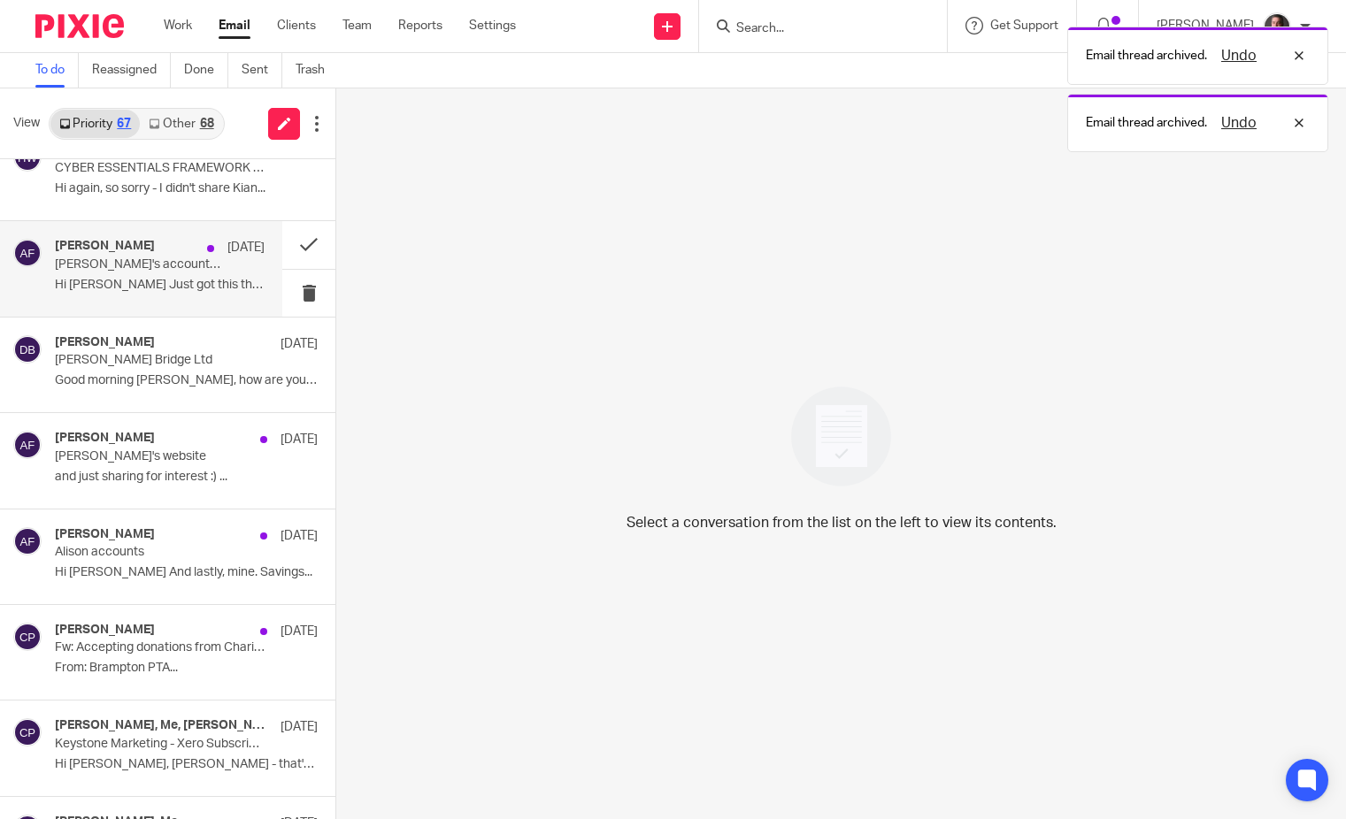
scroll to position [2791, 0]
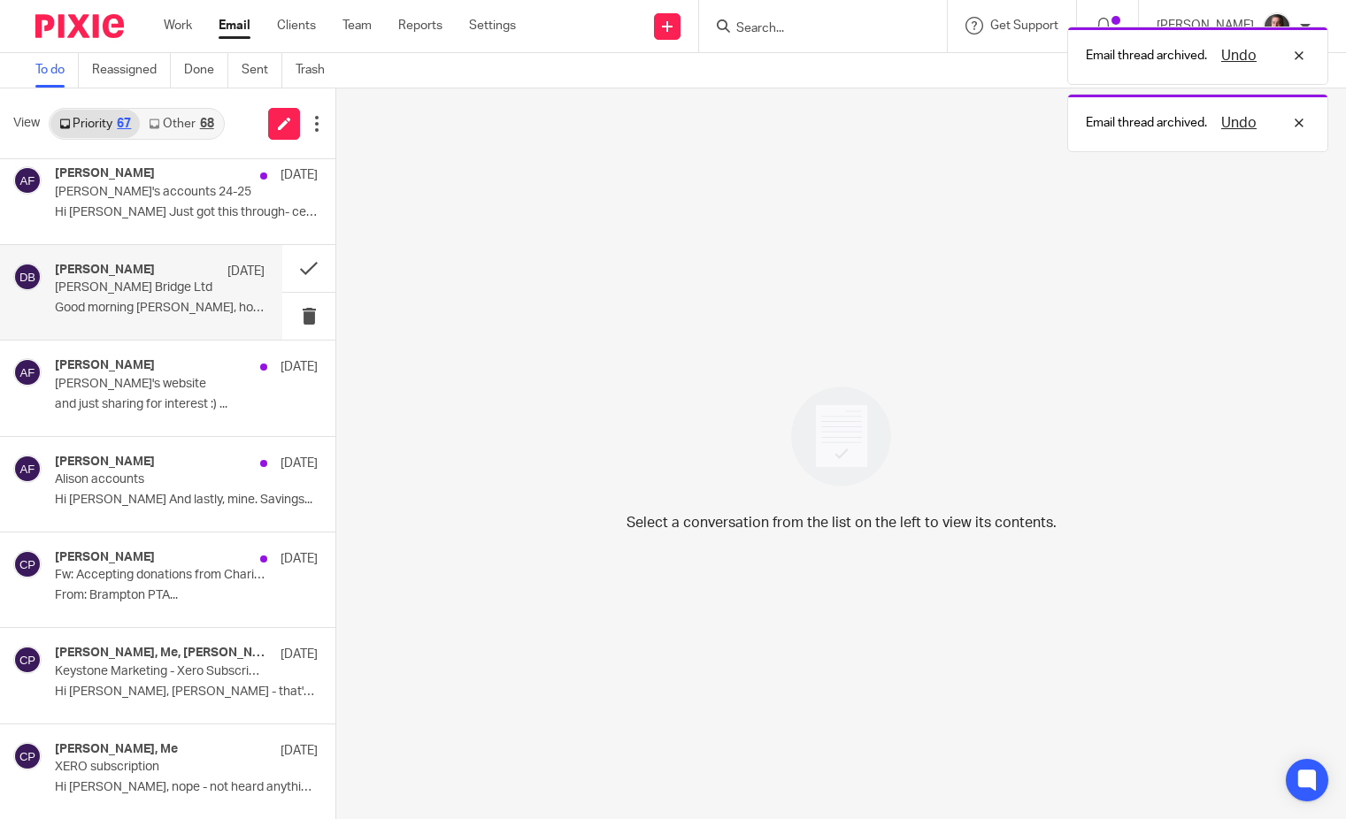
click at [188, 284] on p "[PERSON_NAME] Bridge Ltd" at bounding box center [139, 287] width 168 height 15
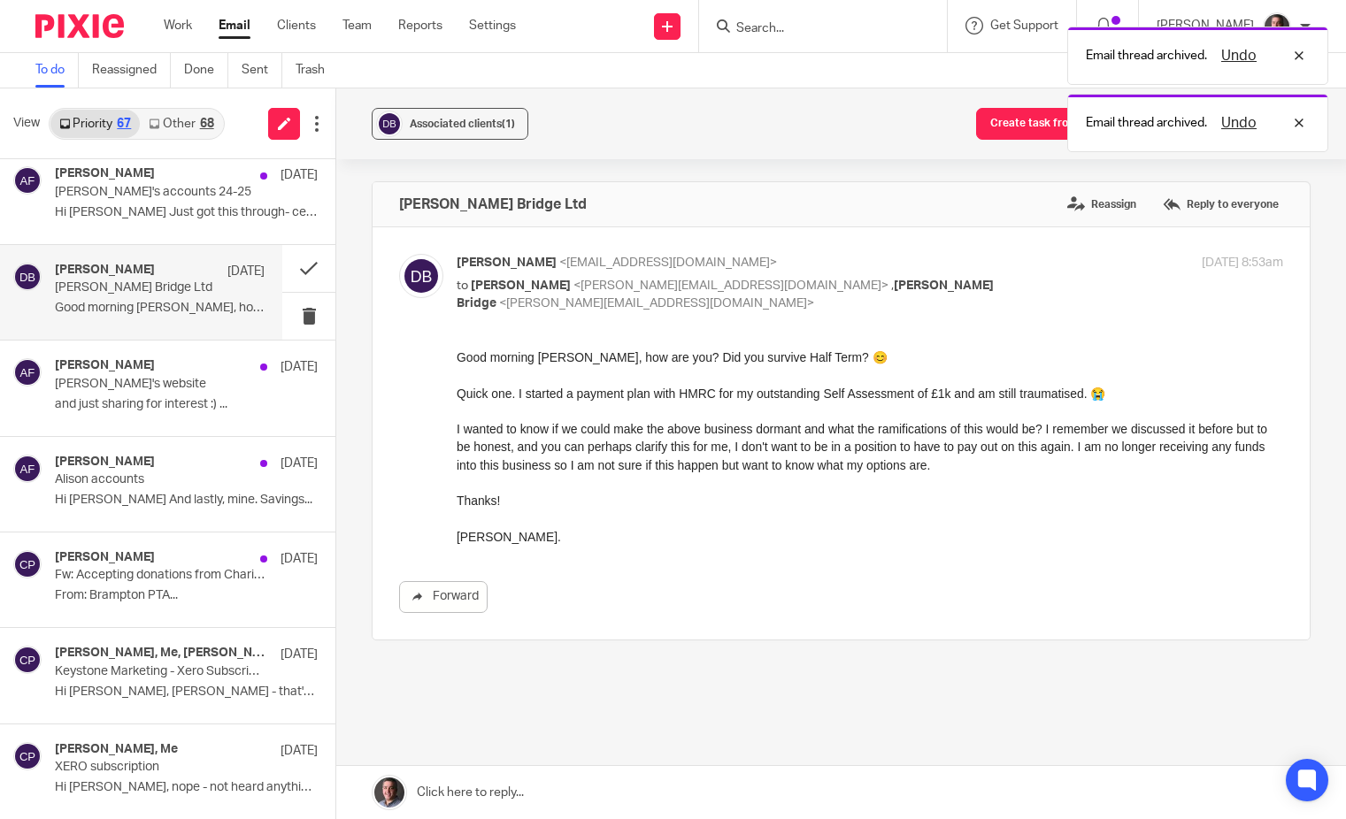
scroll to position [0, 0]
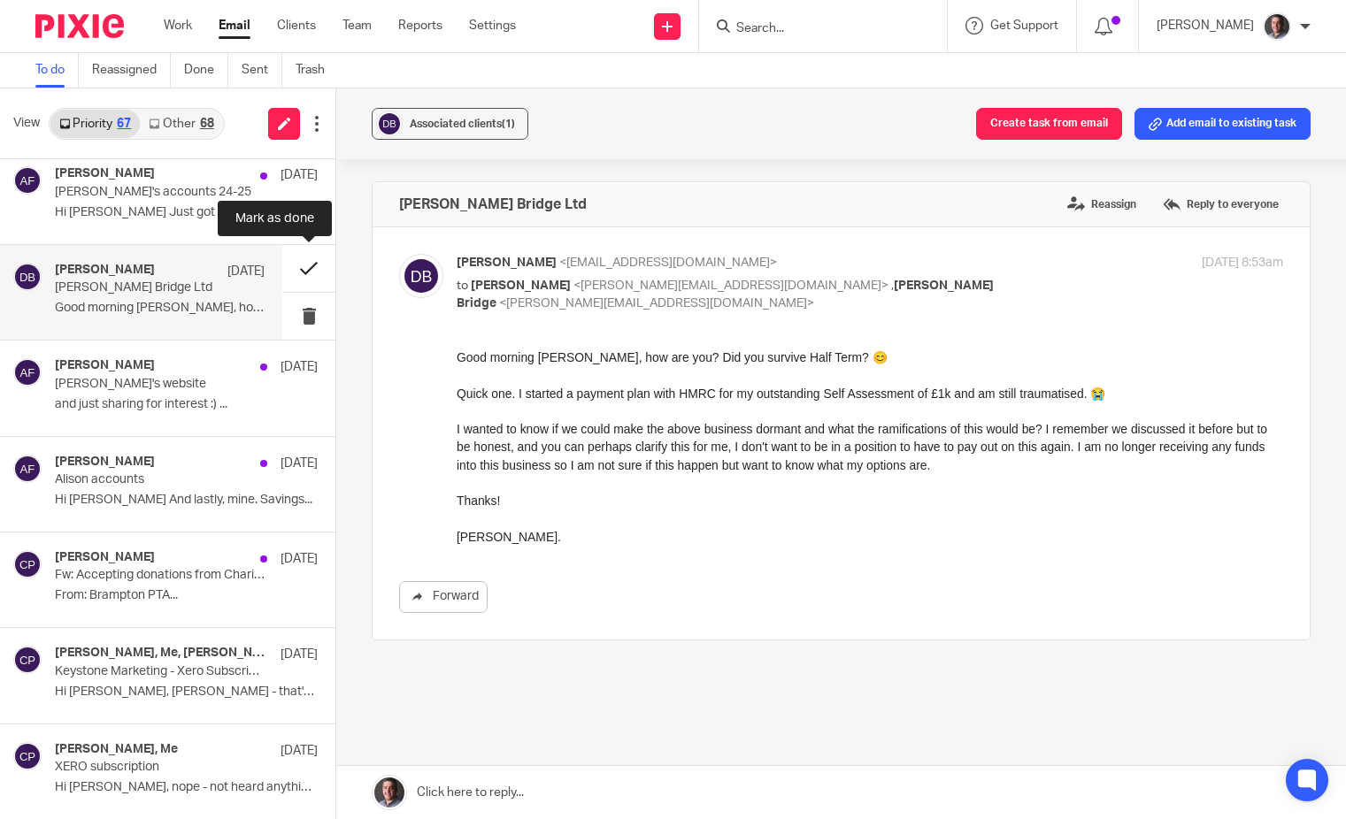
click at [304, 264] on button at bounding box center [308, 268] width 53 height 47
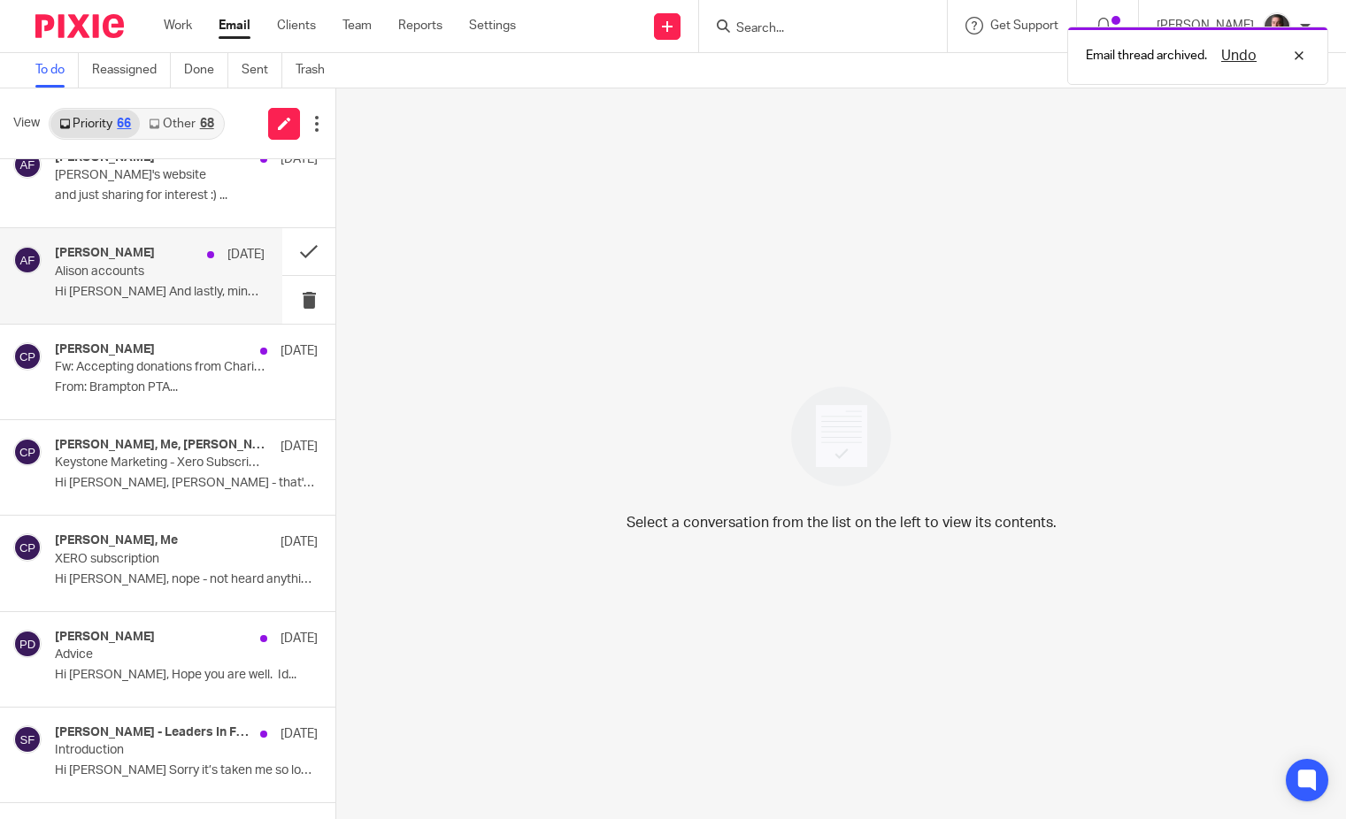
scroll to position [2909, 0]
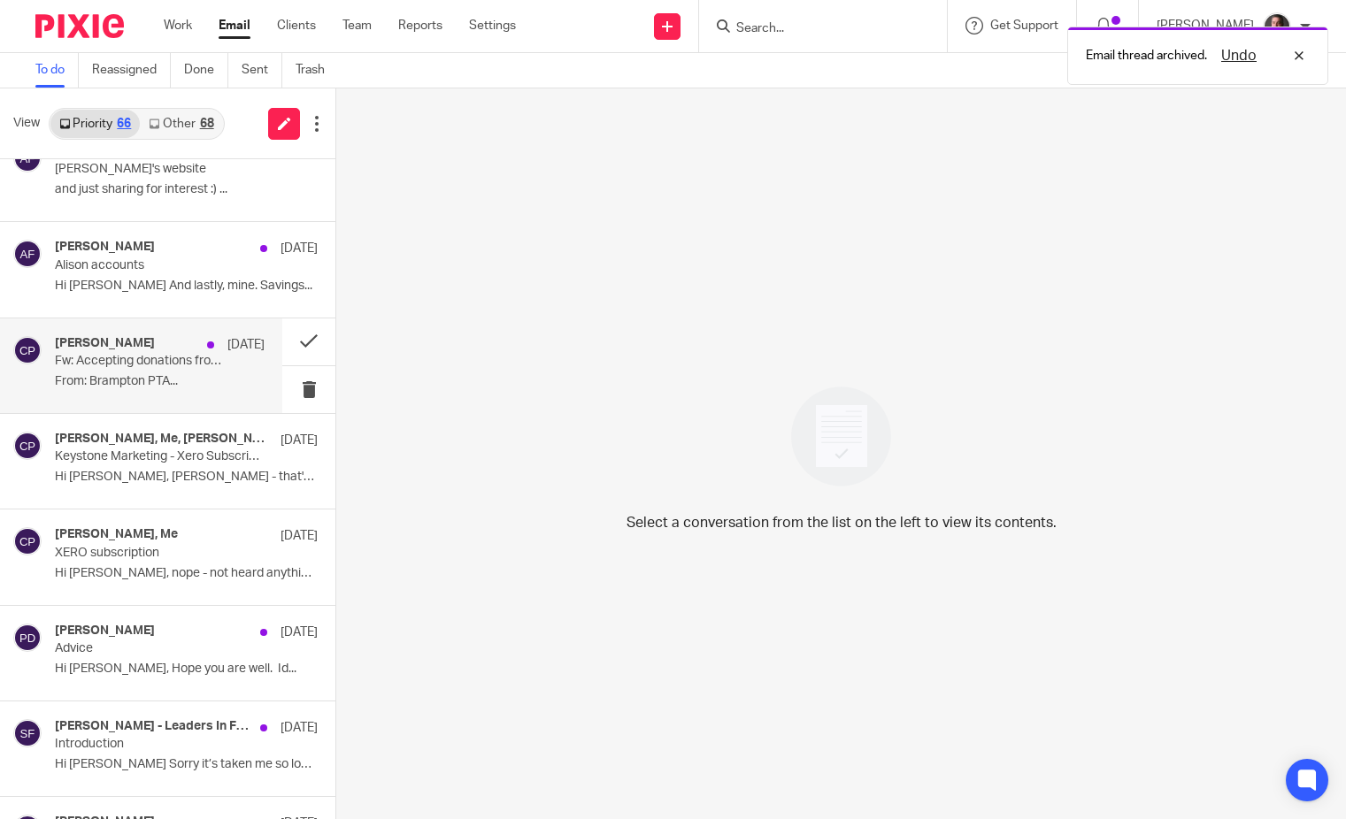
click at [167, 379] on p "From: Brampton PTA..." at bounding box center [160, 381] width 210 height 15
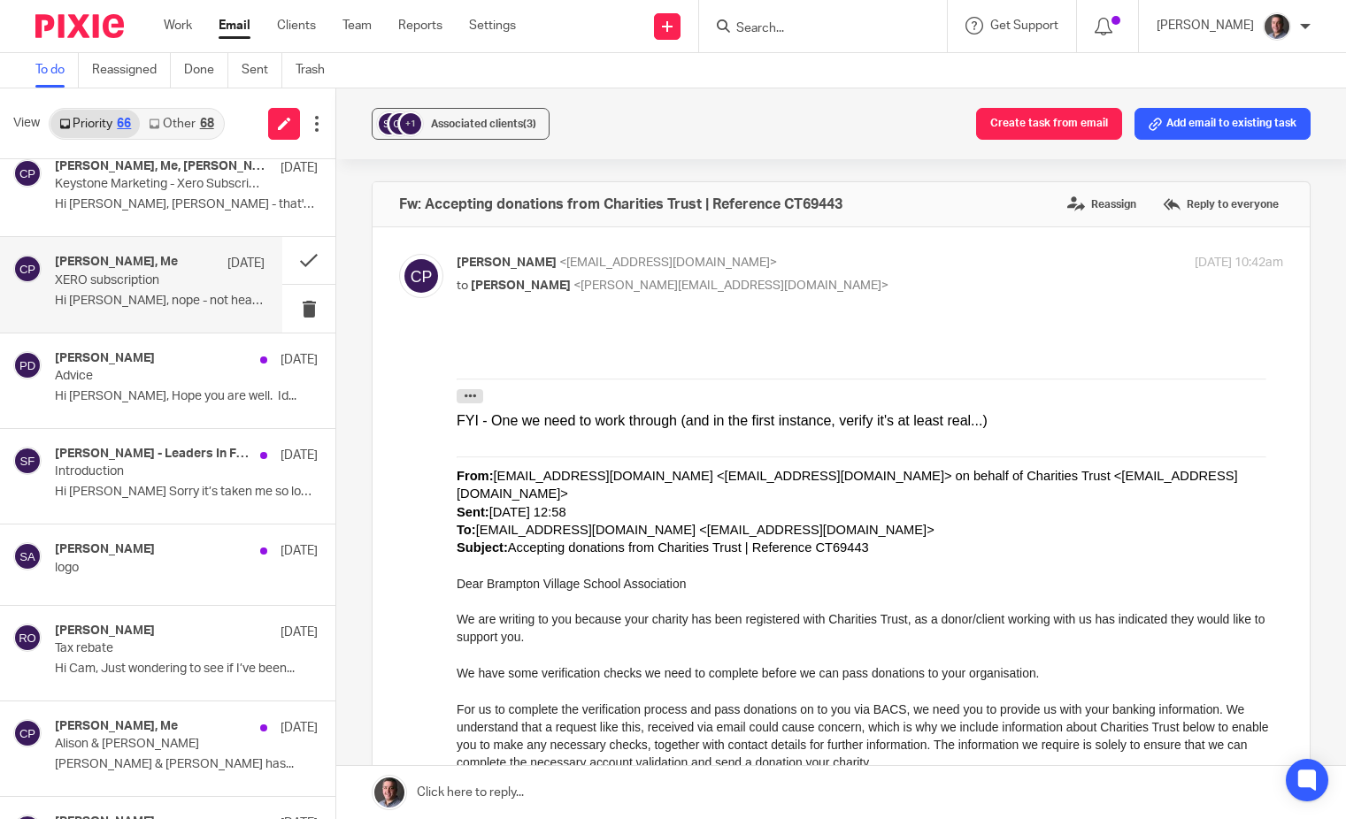
scroll to position [3180, 0]
click at [305, 261] on button at bounding box center [308, 262] width 53 height 47
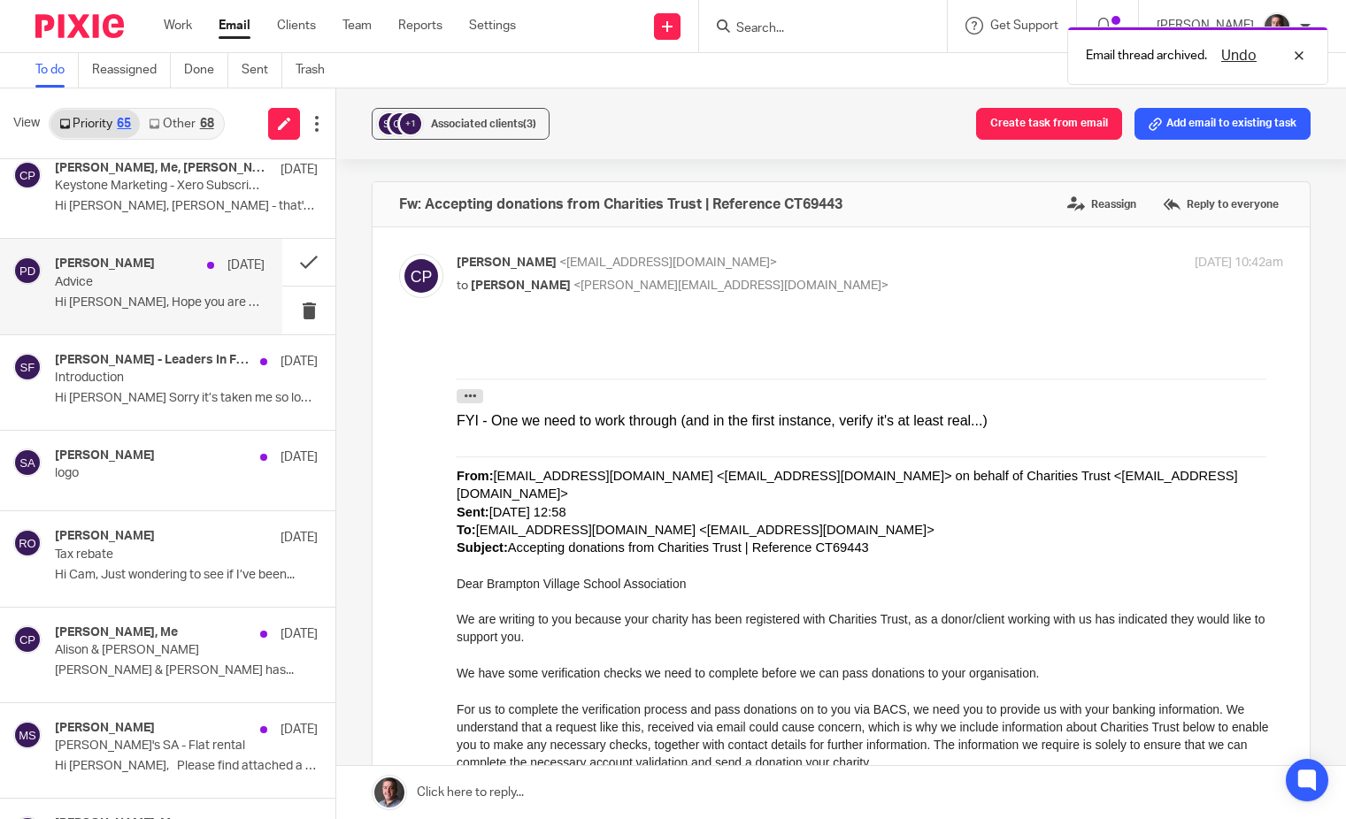
click at [141, 268] on div "[PERSON_NAME] [DATE]" at bounding box center [160, 266] width 210 height 18
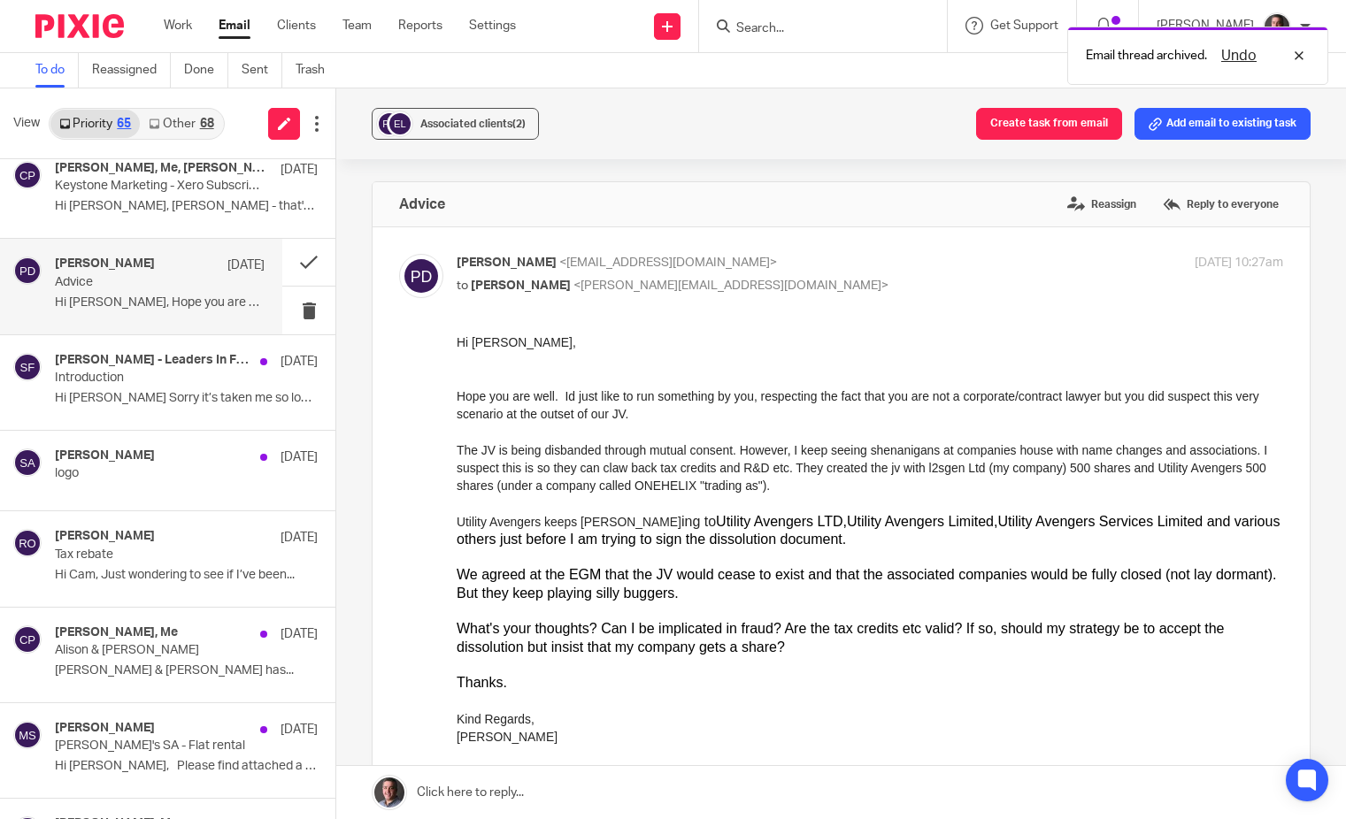
scroll to position [0, 0]
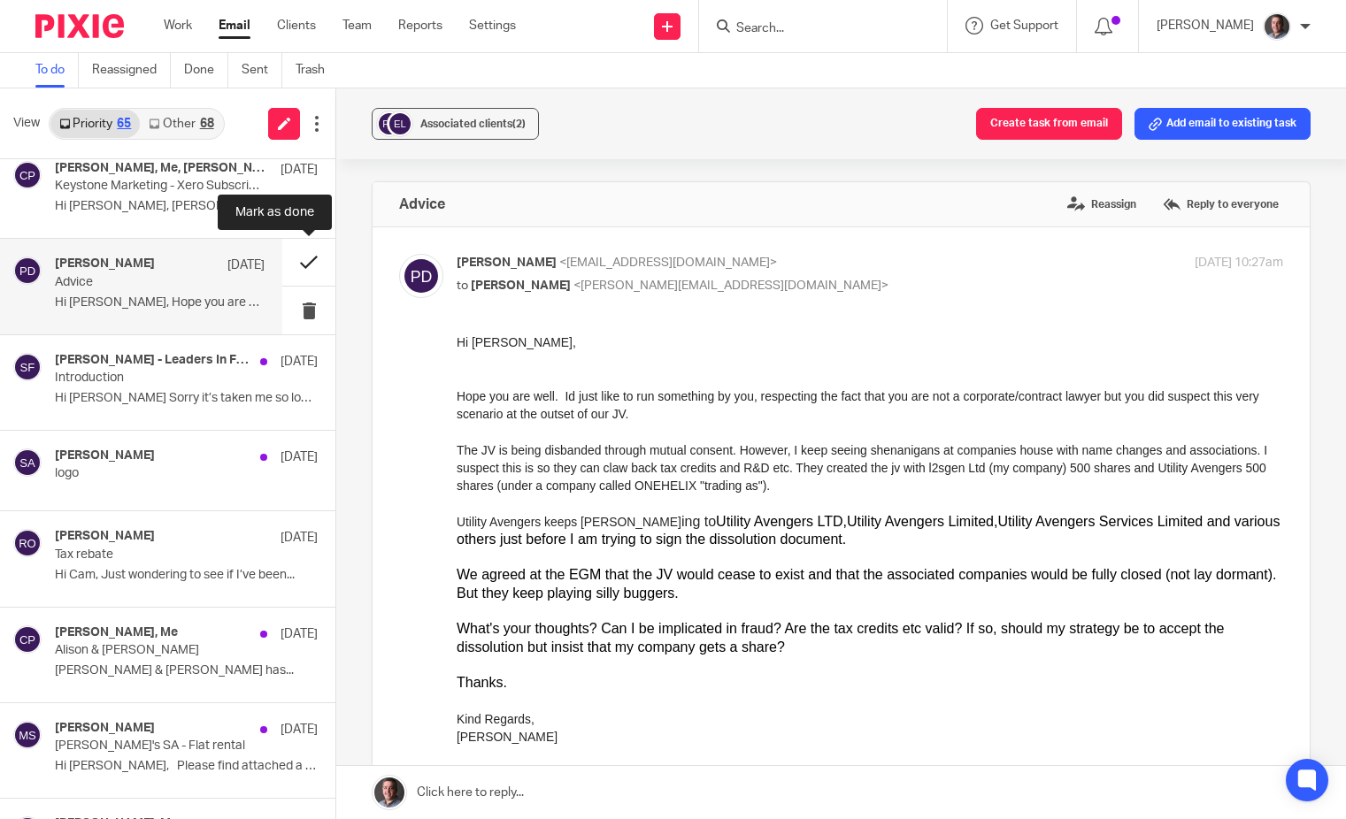
click at [306, 260] on button at bounding box center [308, 262] width 53 height 47
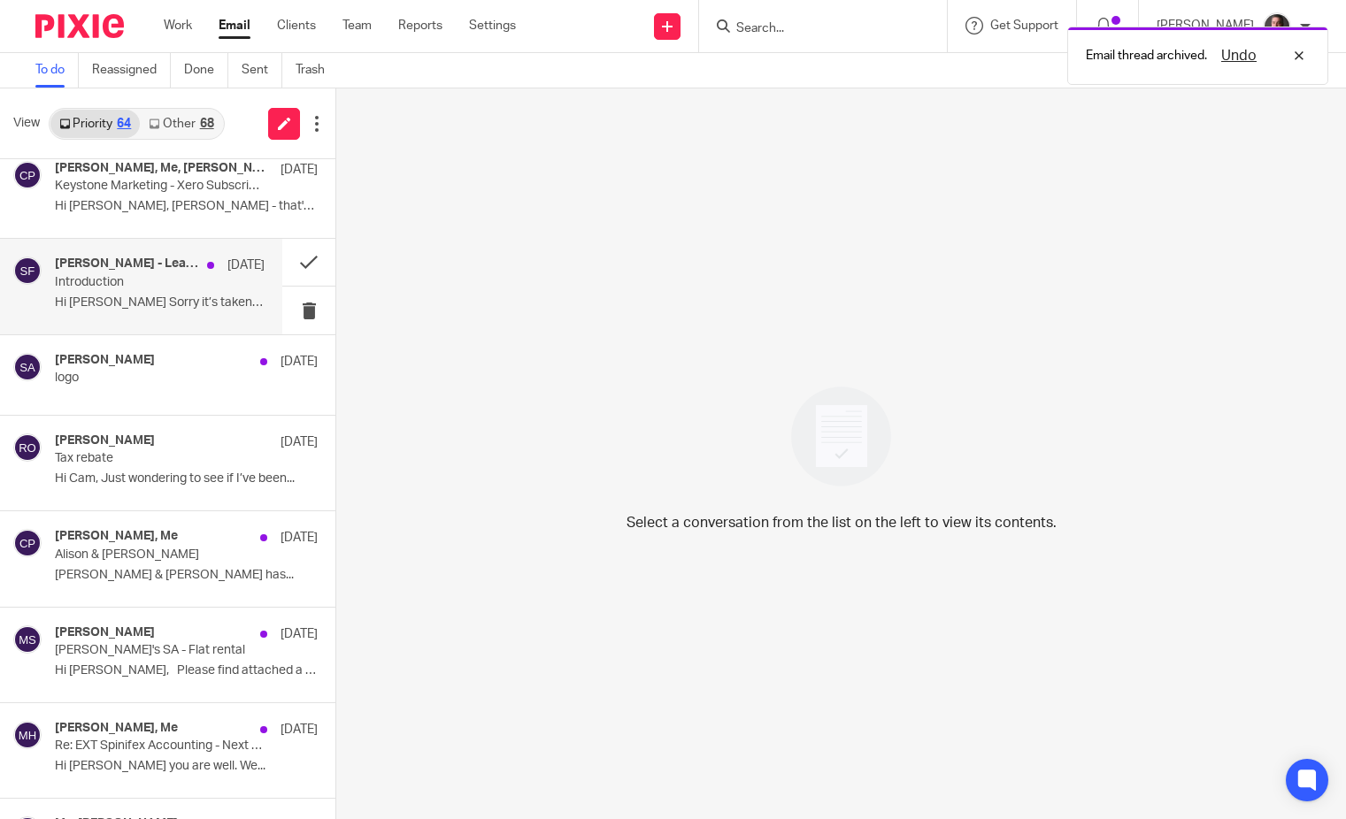
click at [158, 287] on p "Introduction" at bounding box center [139, 282] width 168 height 15
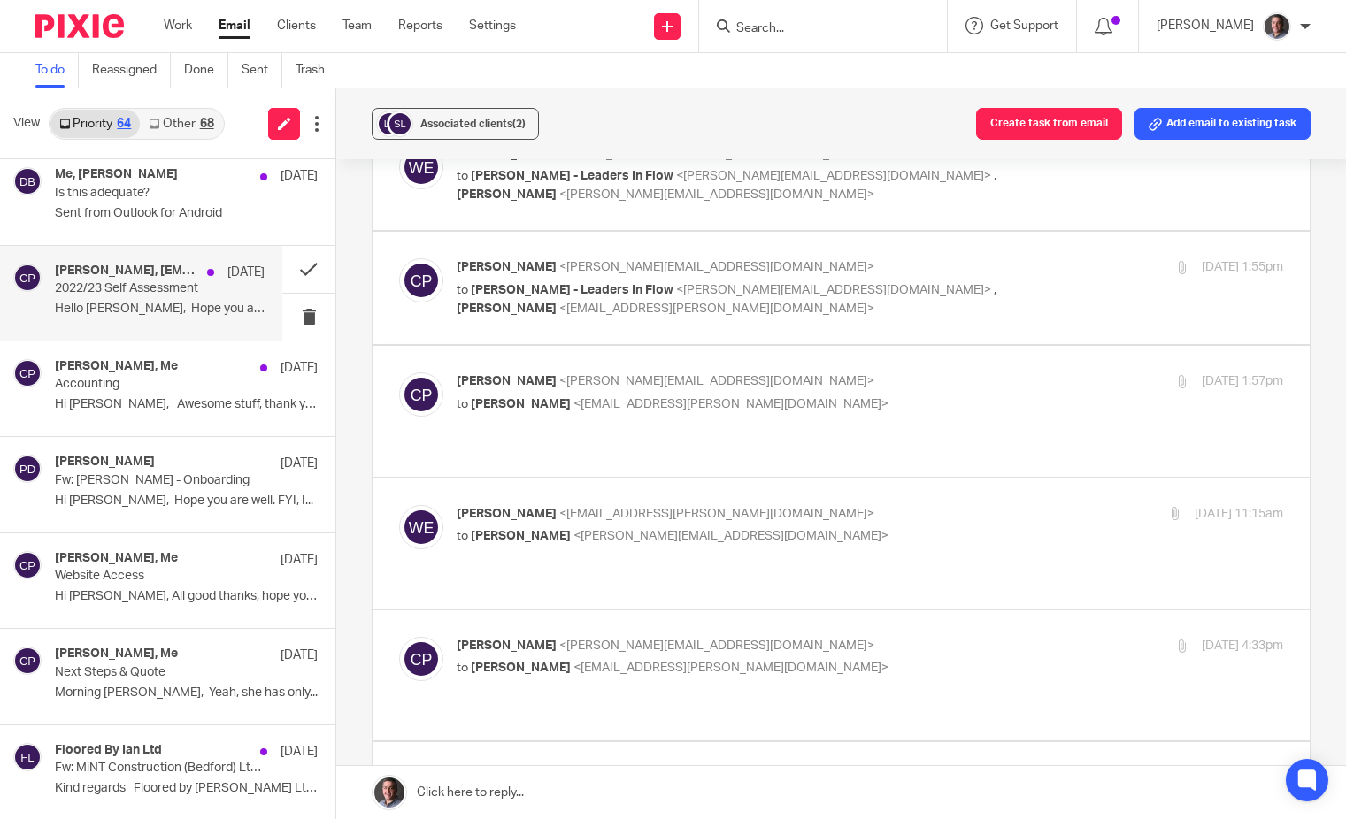
scroll to position [3832, 0]
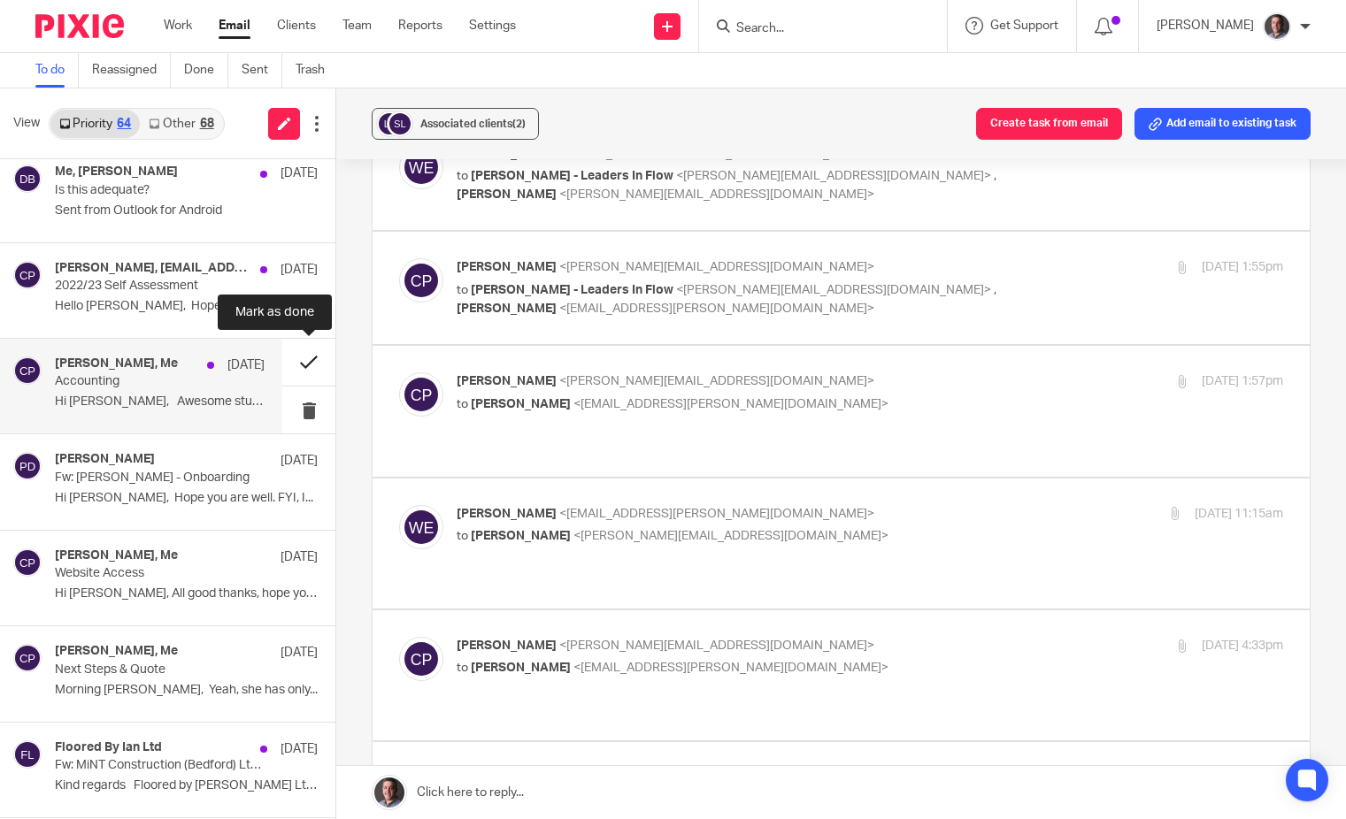
click at [310, 362] on button at bounding box center [308, 362] width 53 height 47
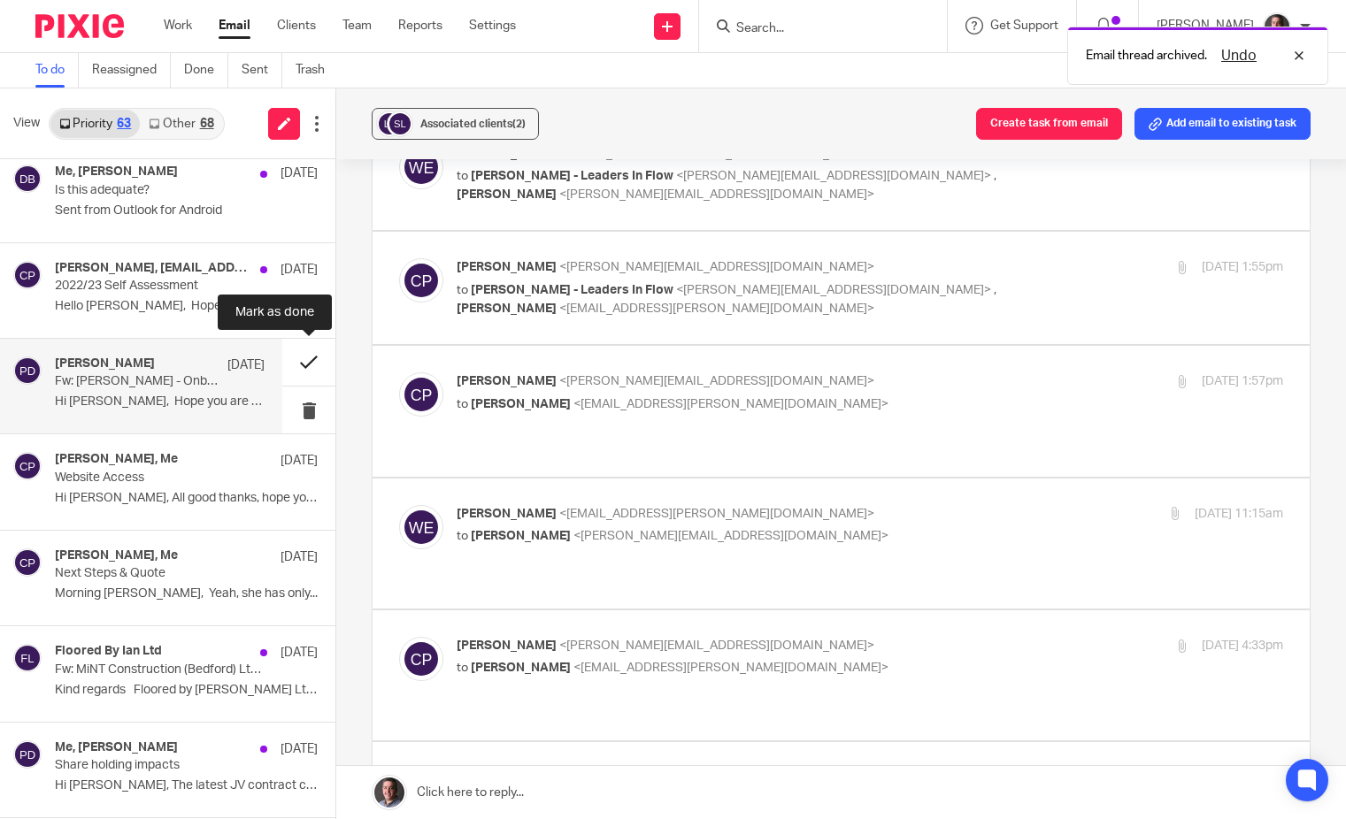
click at [311, 362] on button at bounding box center [308, 362] width 53 height 47
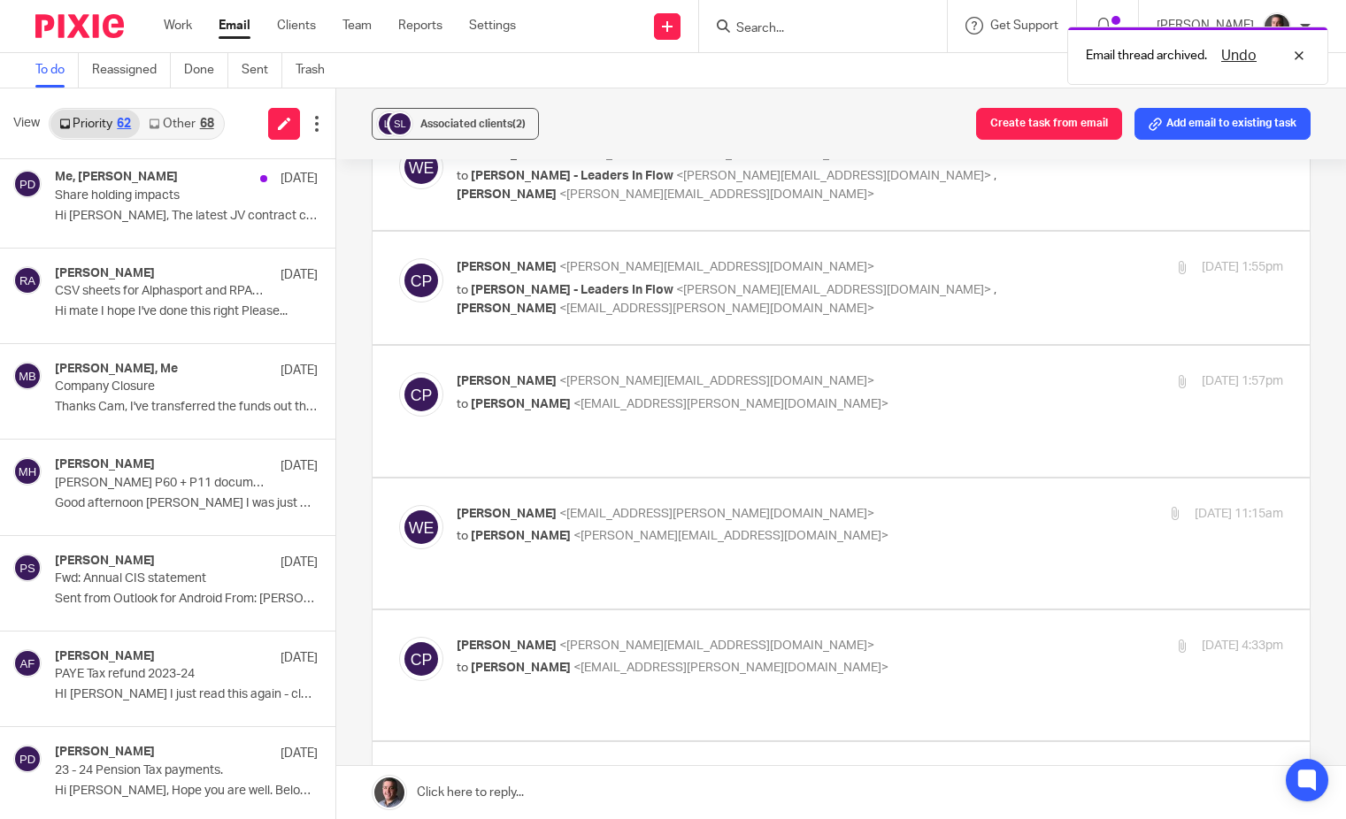
scroll to position [4311, 0]
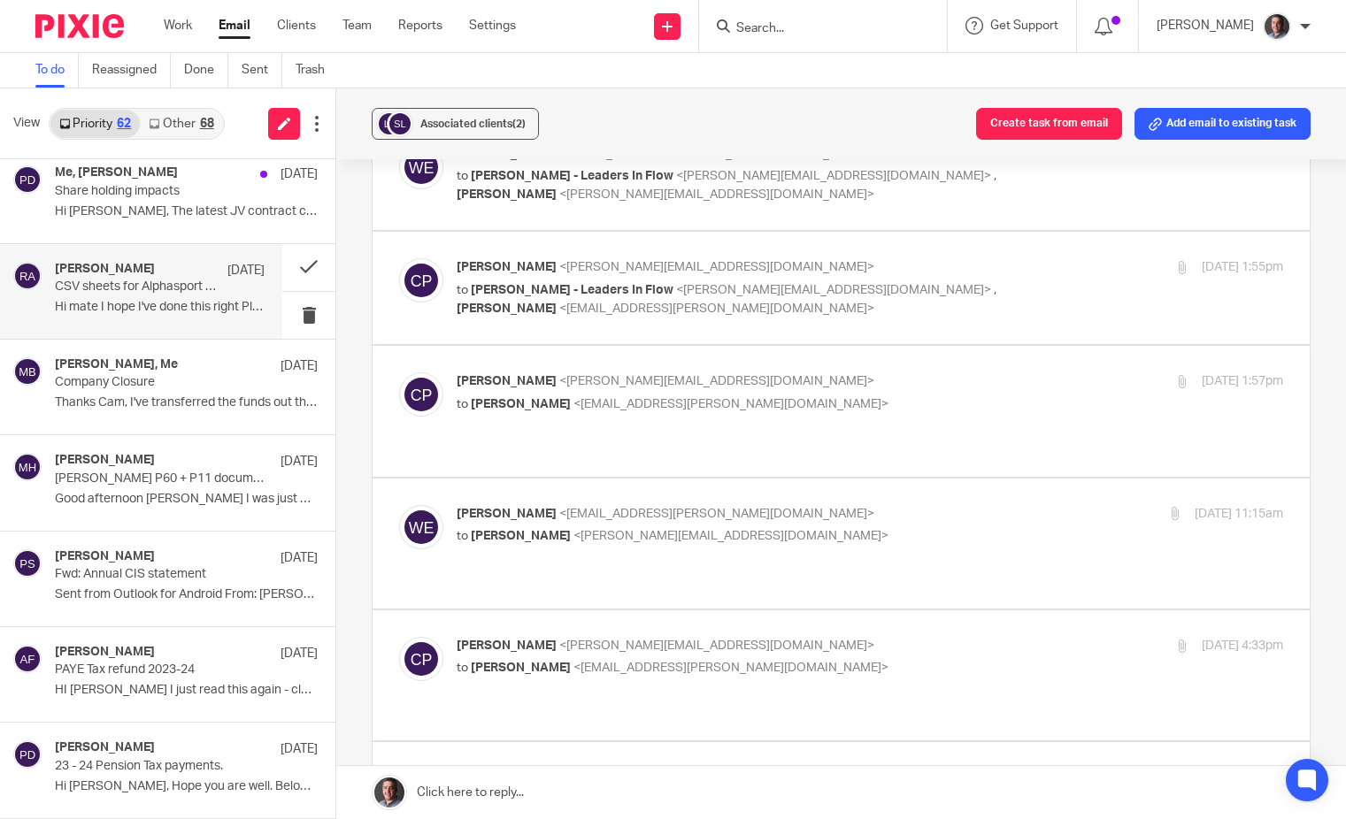
click at [150, 287] on p "CSV sheets for Alphasport and RPA82 Properties" at bounding box center [139, 287] width 168 height 15
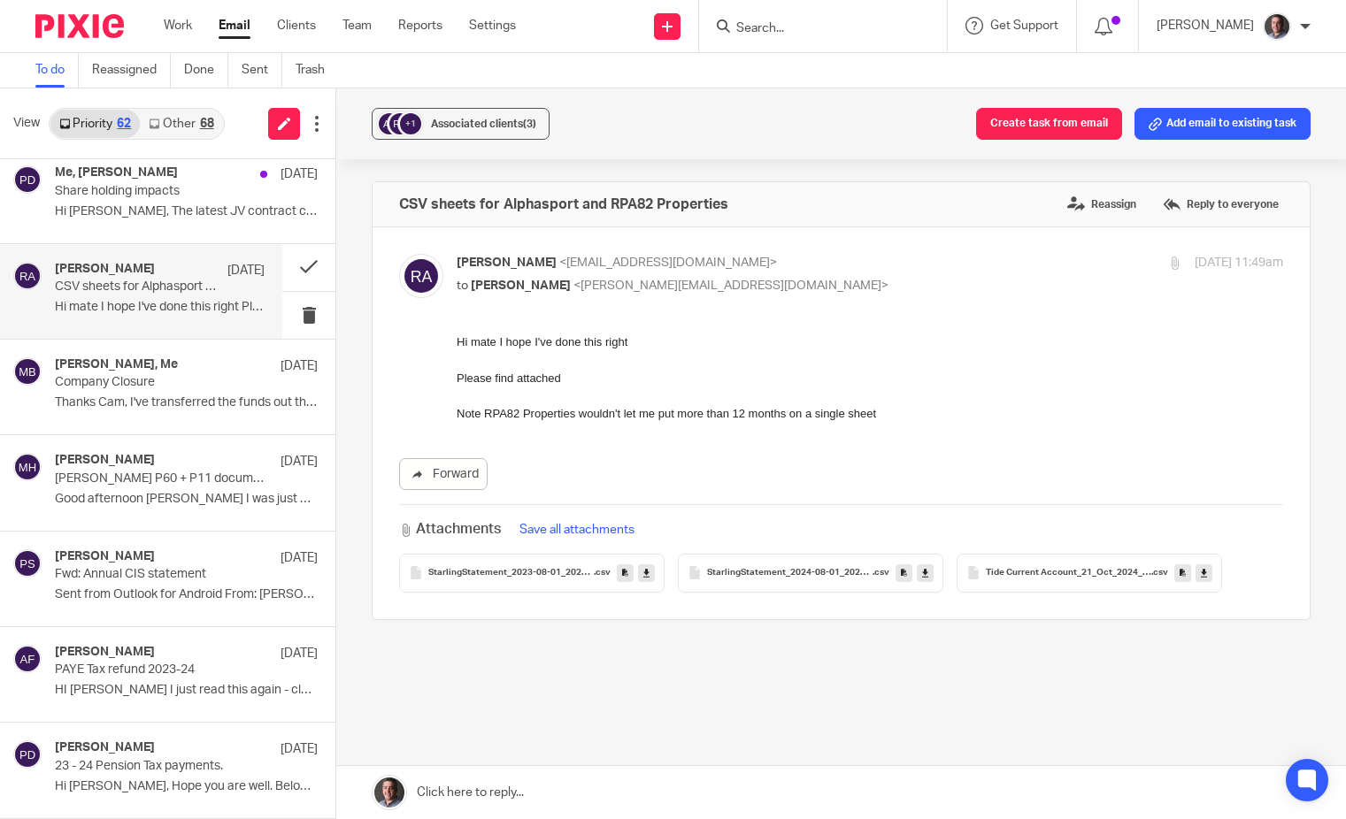
scroll to position [0, 0]
click at [179, 384] on p "Company Closure" at bounding box center [139, 382] width 168 height 15
